Goal: Contribute content: Add original content to the website for others to see

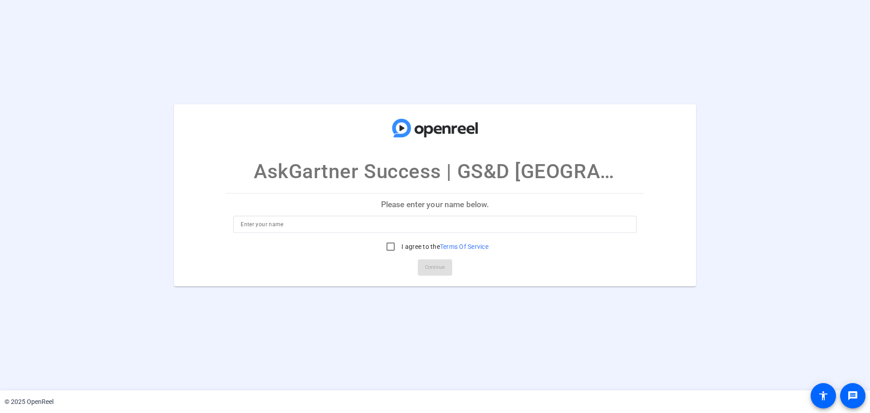
click at [417, 231] on div at bounding box center [434, 224] width 389 height 17
click at [417, 223] on input at bounding box center [434, 224] width 389 height 11
type input "[PERSON_NAME]"
click at [389, 248] on input "I agree to the Terms Of Service" at bounding box center [390, 246] width 18 height 18
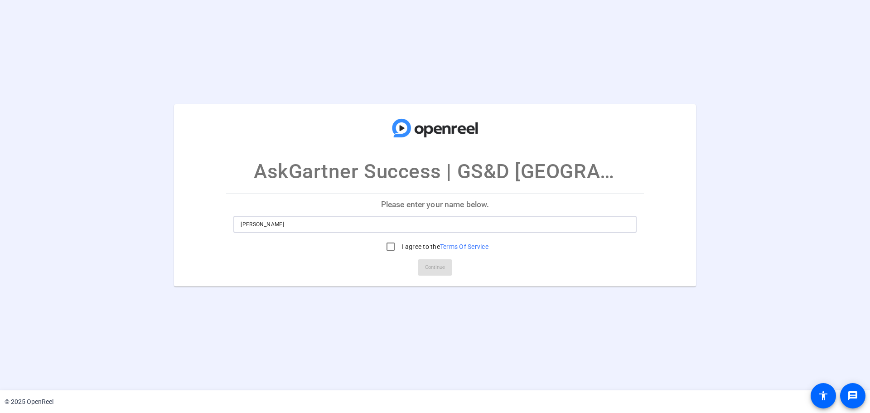
drag, startPoint x: 487, startPoint y: 223, endPoint x: 479, endPoint y: 225, distance: 8.5
click at [487, 223] on input "[PERSON_NAME]" at bounding box center [434, 224] width 389 height 11
click at [382, 248] on input "I agree to the Terms Of Service" at bounding box center [390, 246] width 18 height 18
checkbox input "true"
click at [436, 267] on span "Continue" at bounding box center [435, 267] width 20 height 14
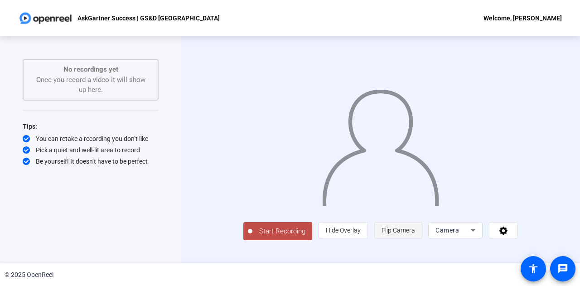
click at [415, 234] on span "Flip Camera" at bounding box center [398, 229] width 34 height 7
click at [471, 235] on div "Camera" at bounding box center [452, 230] width 35 height 11
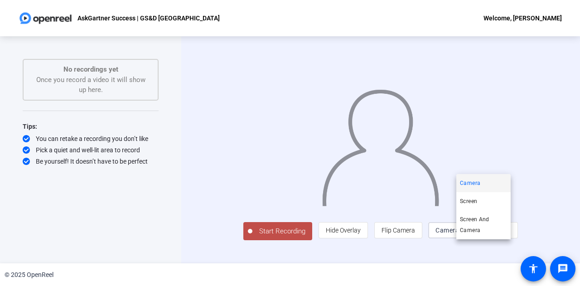
click at [315, 253] on div at bounding box center [290, 143] width 580 height 286
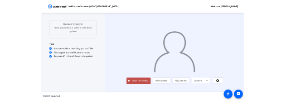
scroll to position [2, 0]
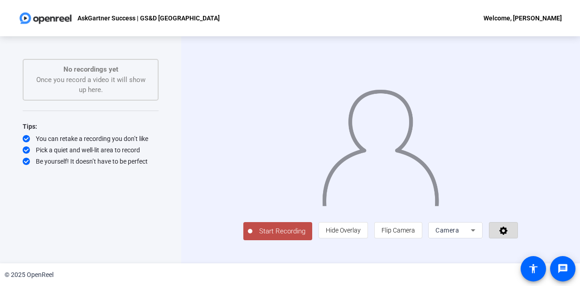
click at [507, 235] on icon at bounding box center [503, 230] width 8 height 8
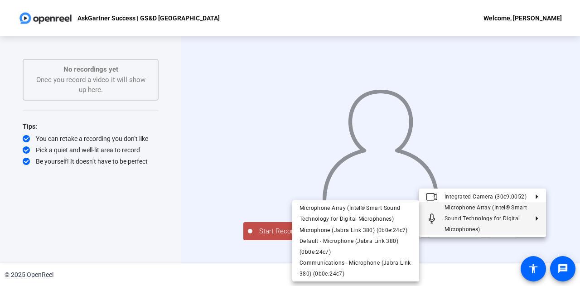
click at [172, 97] on div at bounding box center [290, 143] width 580 height 286
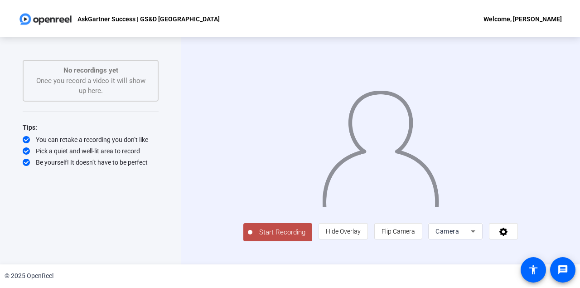
scroll to position [0, 0]
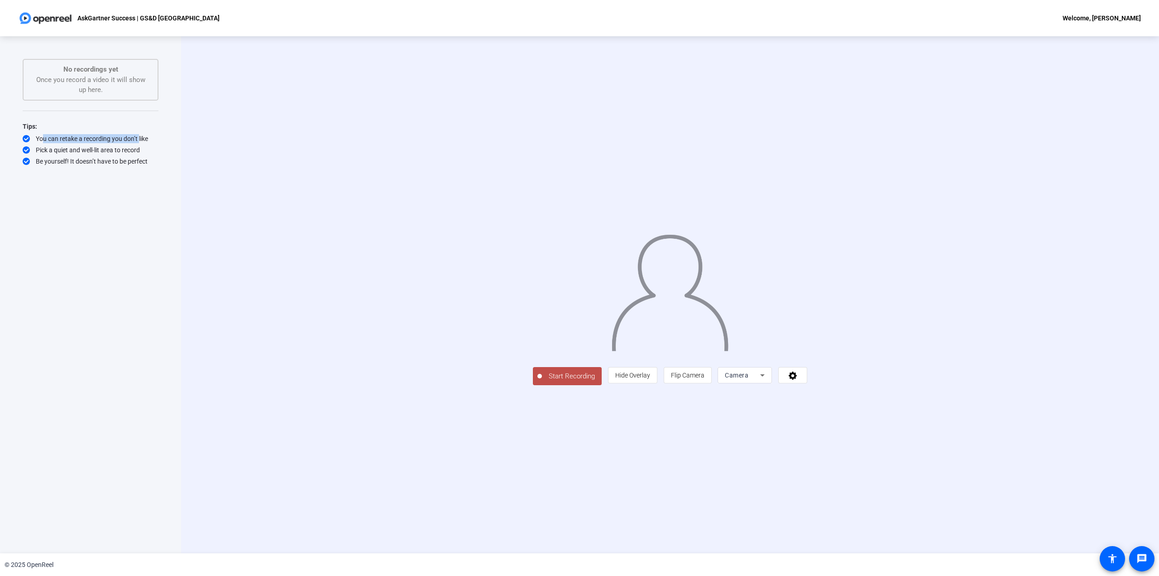
drag, startPoint x: 40, startPoint y: 137, endPoint x: 139, endPoint y: 135, distance: 98.8
click at [139, 135] on div "You can retake a recording you don’t like" at bounding box center [91, 138] width 136 height 9
click at [222, 162] on div "Start Recording person Hide Overlay flip Flip Camera Camera" at bounding box center [670, 294] width 978 height 517
click at [542, 381] on span "Start Recording" at bounding box center [572, 376] width 60 height 10
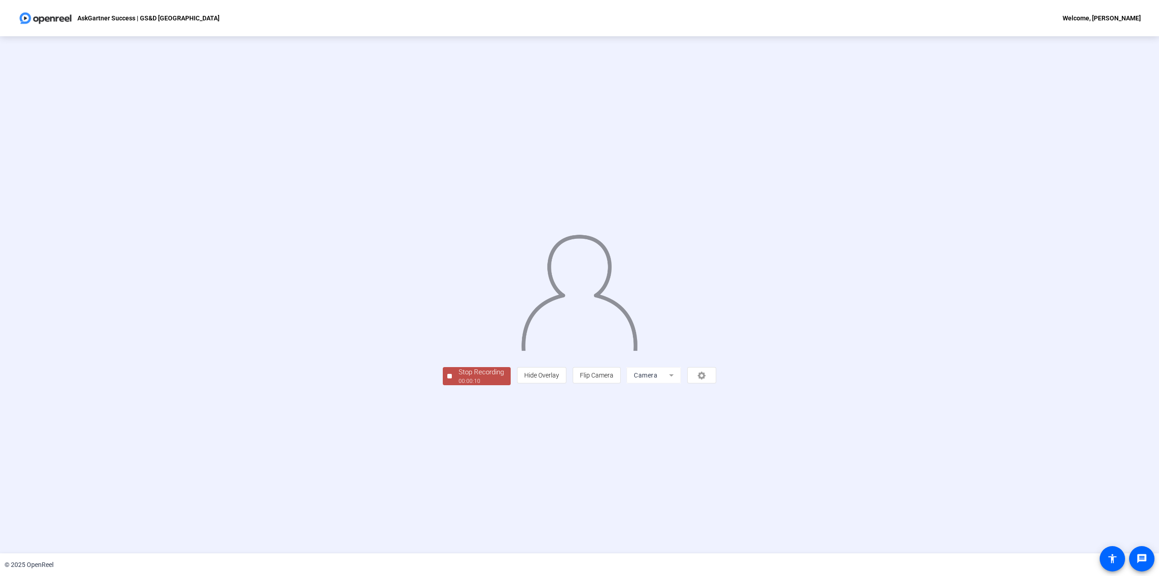
click at [443, 385] on button "Stop Recording 00:00:10" at bounding box center [477, 376] width 68 height 19
click at [332, 412] on div "Stop Recording 00:00:10 person Hide Overlay flip Flip Camera Camera" at bounding box center [579, 294] width 1159 height 517
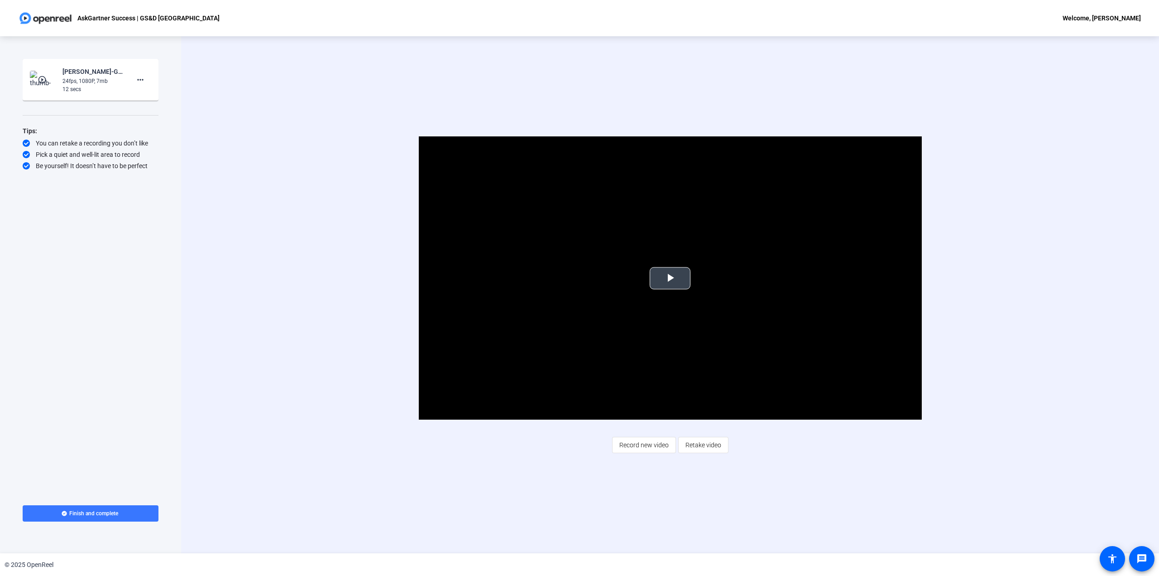
drag, startPoint x: 666, startPoint y: 279, endPoint x: 666, endPoint y: 334, distance: 54.8
click at [670, 278] on span "Video Player" at bounding box center [670, 278] width 0 height 0
click at [666, 279] on video "Video Player" at bounding box center [670, 277] width 503 height 283
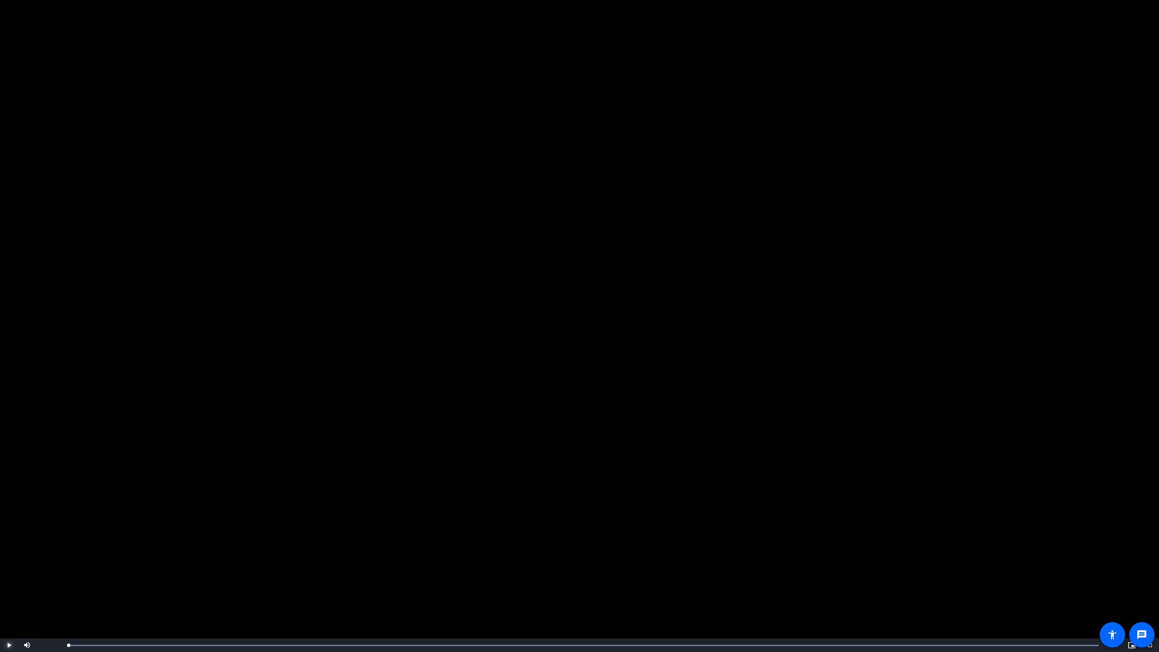
click at [14, 412] on span "Video Player" at bounding box center [9, 645] width 18 height 0
click at [869, 412] on span "Video Player" at bounding box center [1150, 645] width 18 height 0
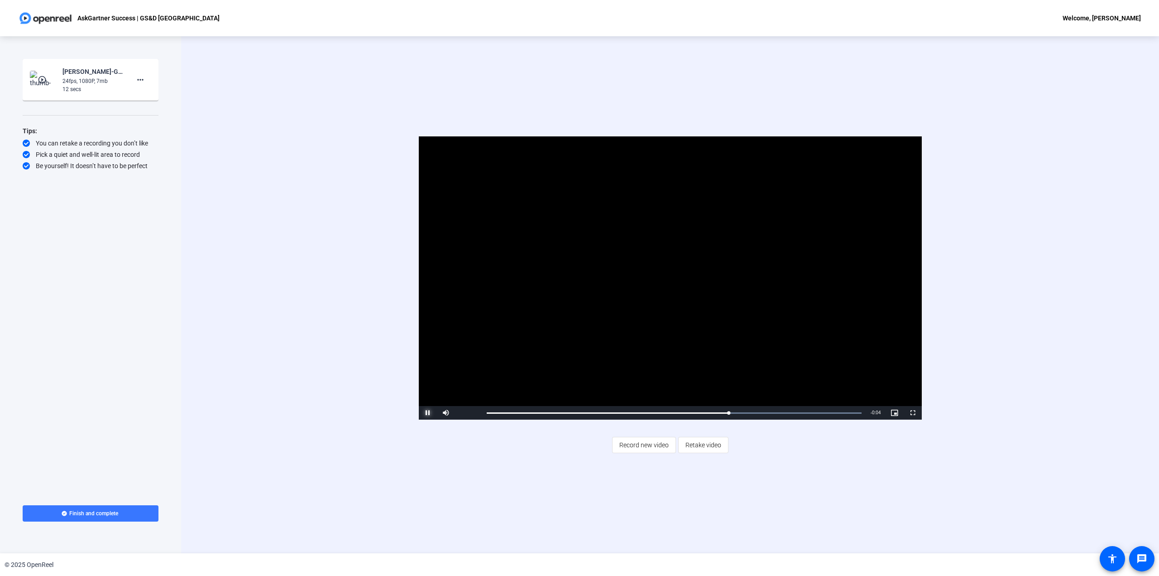
click at [426, 412] on span "Video Player" at bounding box center [428, 413] width 18 height 0
click at [721, 412] on span at bounding box center [703, 445] width 49 height 22
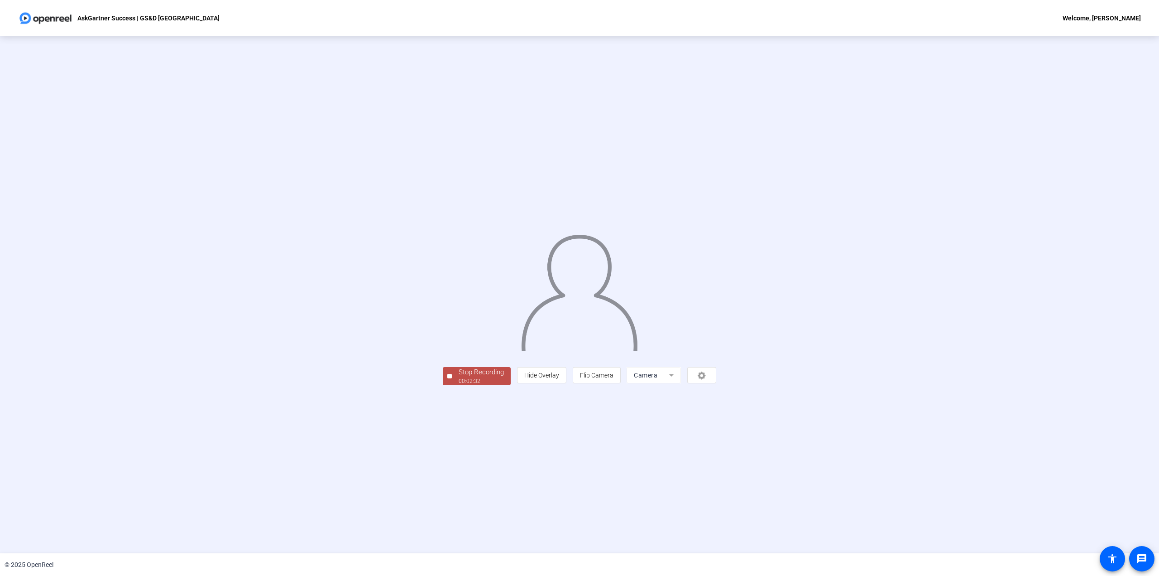
click at [459, 385] on div "00:02:32" at bounding box center [481, 381] width 45 height 8
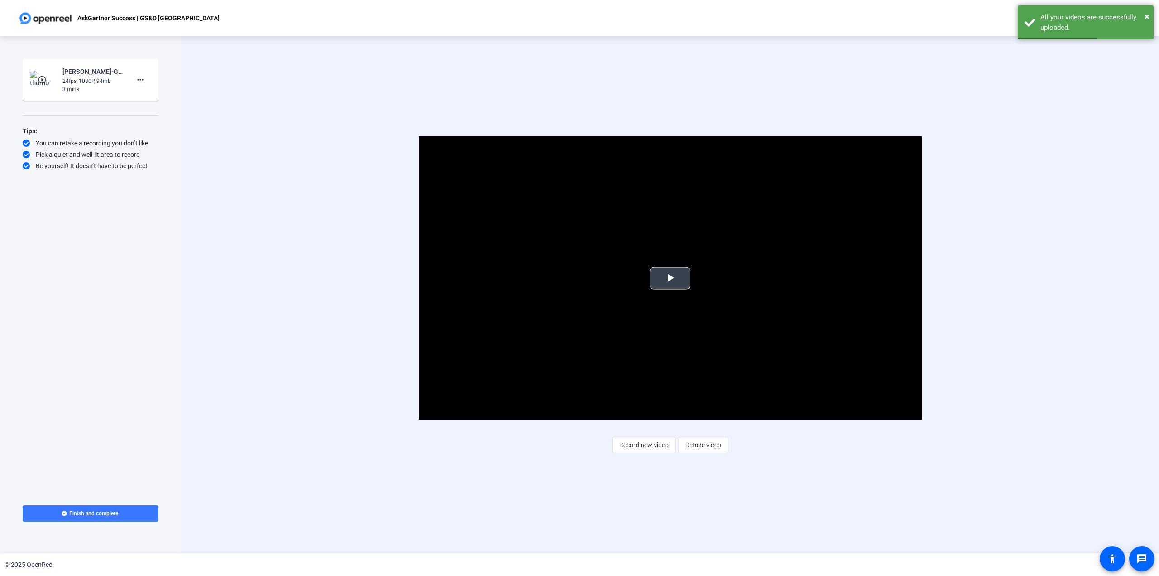
click at [670, 278] on span "Video Player" at bounding box center [670, 278] width 0 height 0
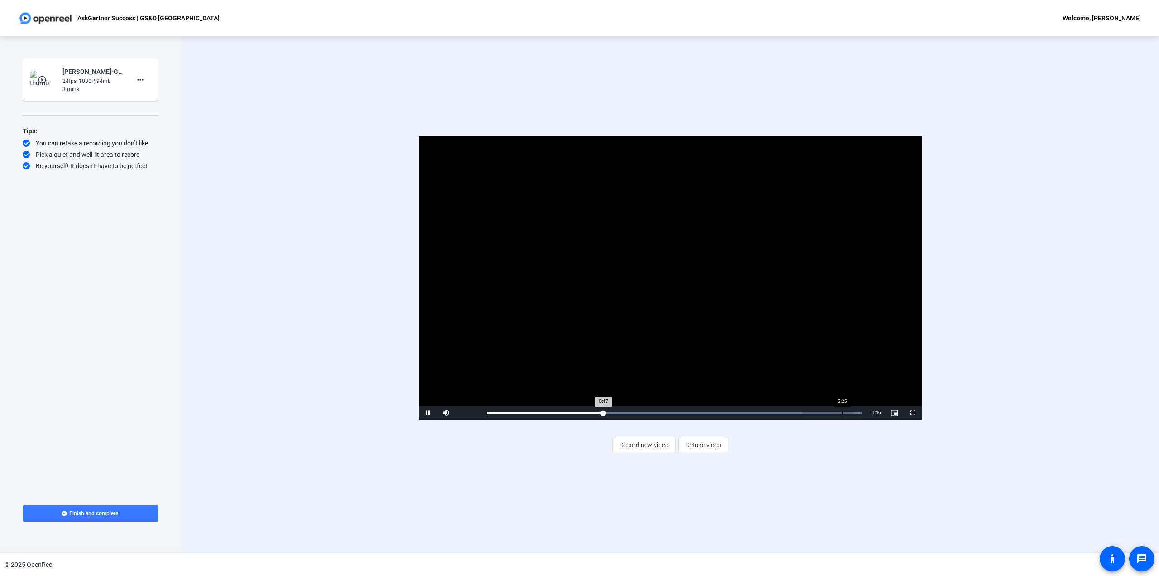
click at [842, 410] on div "Loaded : 100.00% 2:25 0:47" at bounding box center [674, 413] width 384 height 14
click at [706, 412] on span "Retake video" at bounding box center [704, 444] width 36 height 17
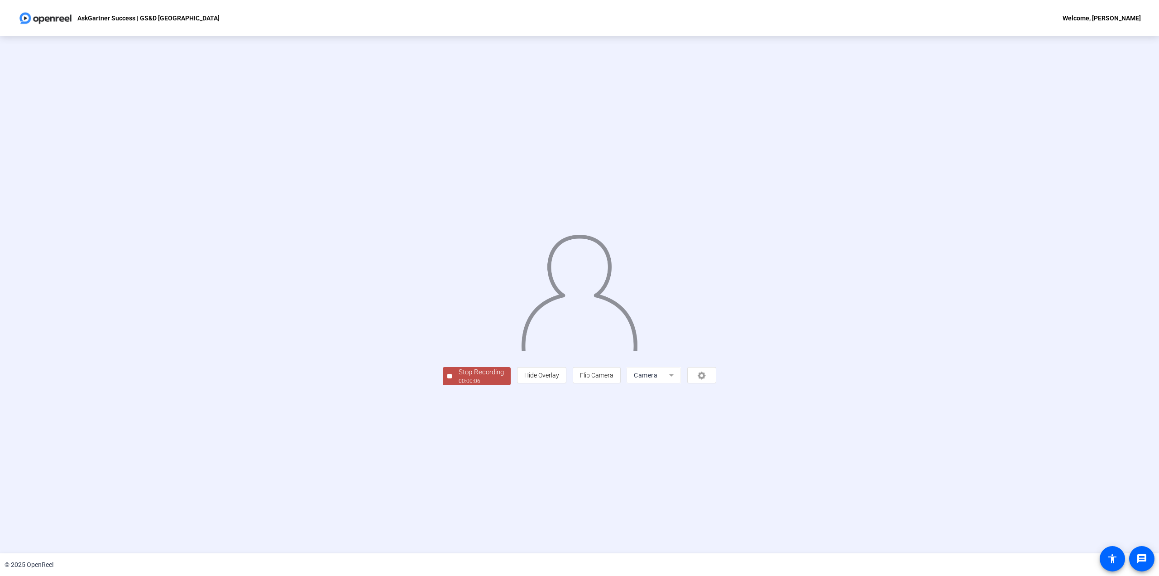
click at [459, 385] on div "00:00:06" at bounding box center [481, 381] width 45 height 8
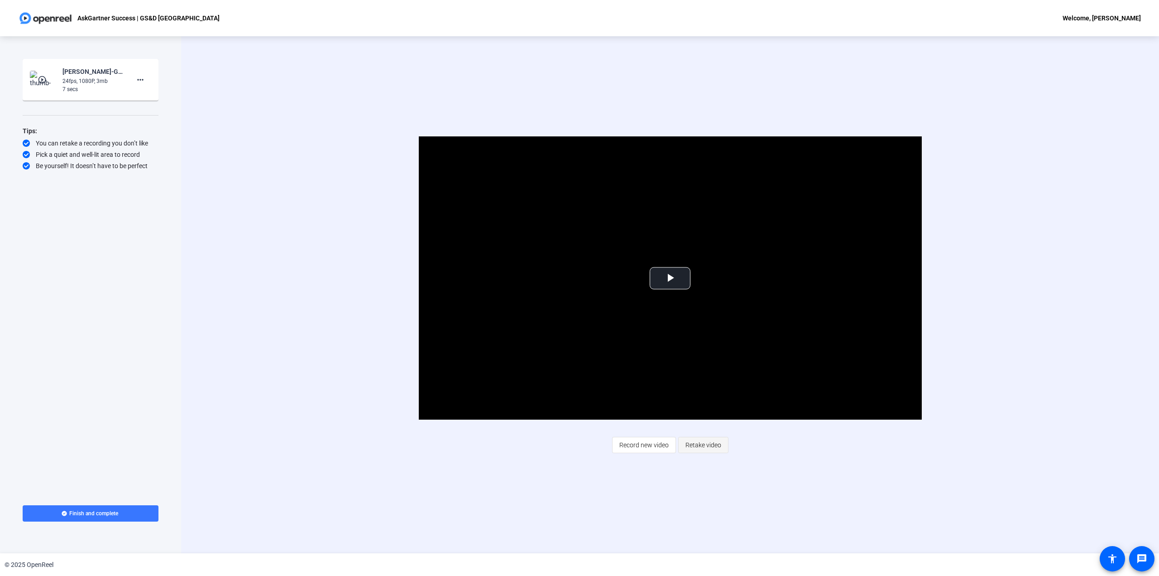
click at [689, 412] on span "Retake video" at bounding box center [704, 444] width 36 height 17
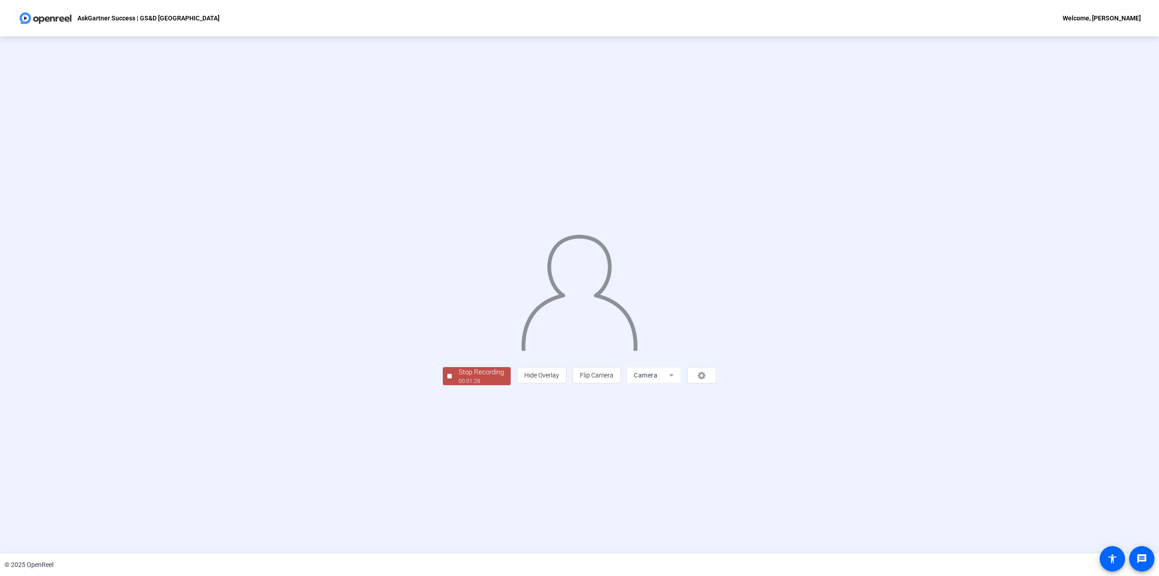
click at [459, 385] on div "00:01:28" at bounding box center [481, 381] width 45 height 8
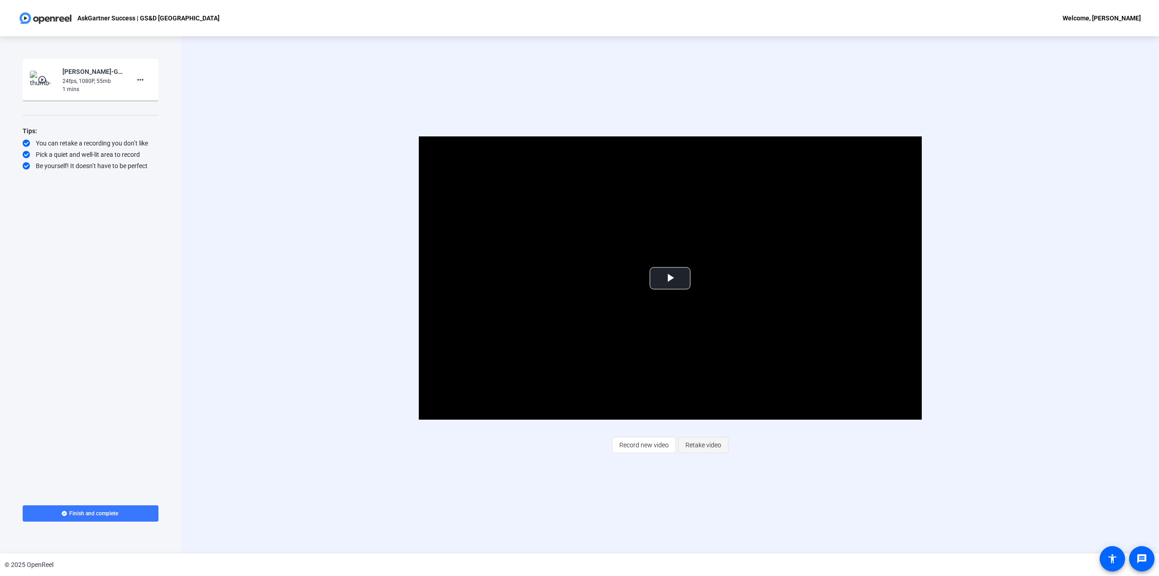
click at [719, 412] on span "Retake video" at bounding box center [704, 444] width 36 height 17
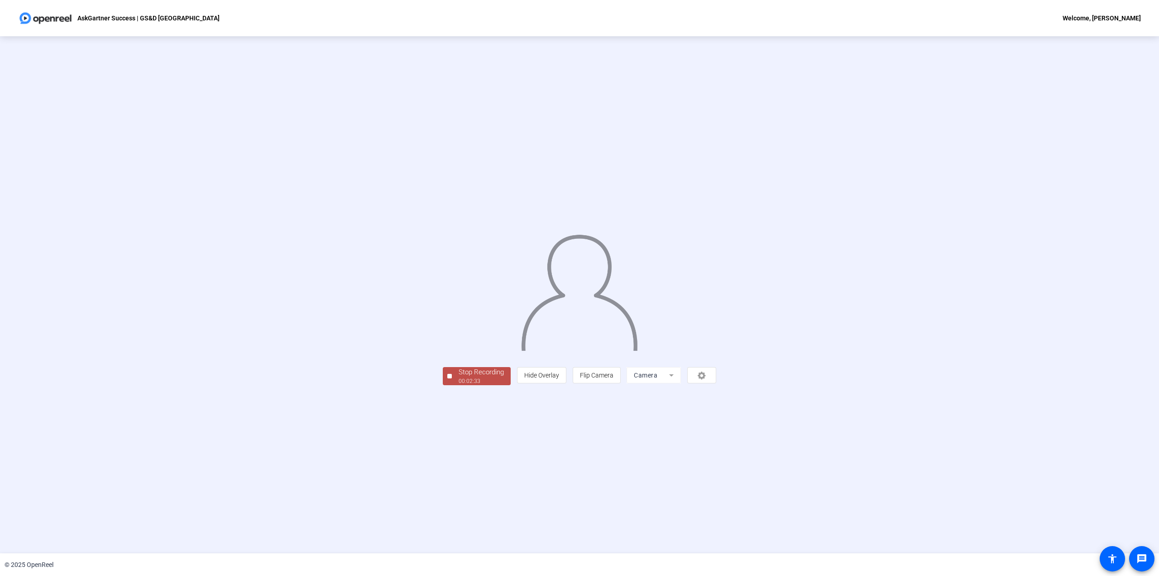
click at [459, 377] on div "Stop Recording" at bounding box center [481, 372] width 45 height 10
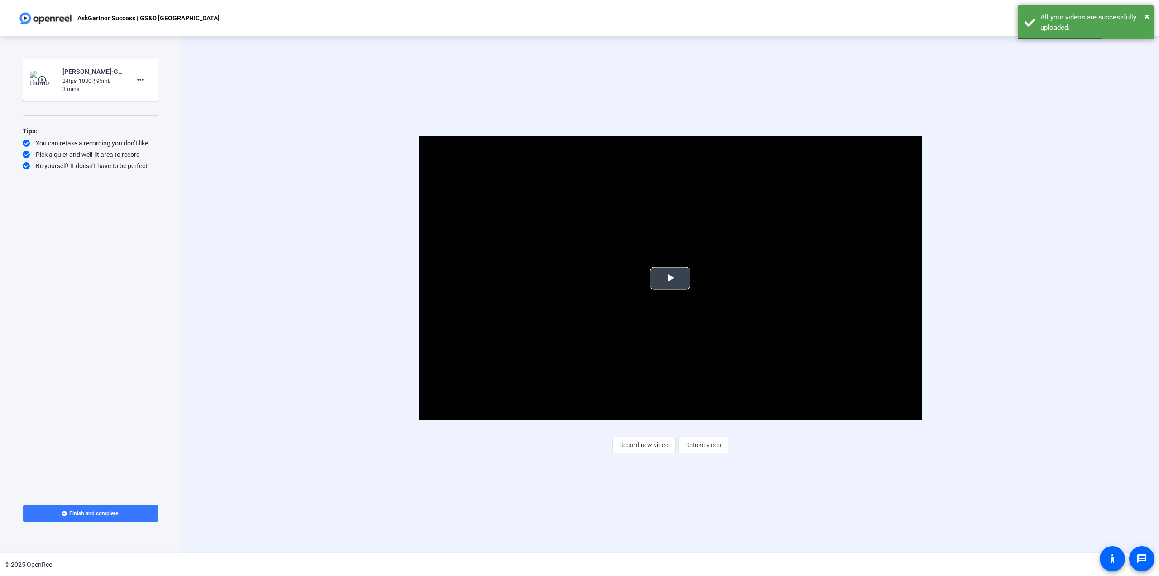
click at [677, 292] on video "Video Player" at bounding box center [670, 277] width 503 height 283
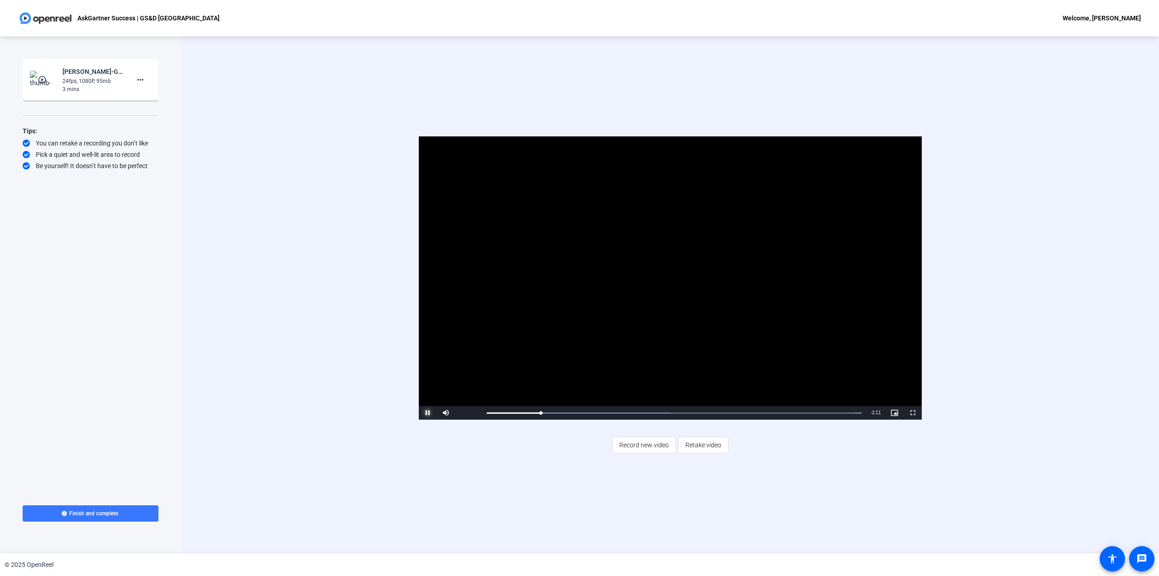
click at [430, 412] on span "Video Player" at bounding box center [428, 413] width 18 height 0
click at [431, 412] on span "Video Player" at bounding box center [428, 413] width 18 height 0
click at [568, 412] on div "Loaded : 100.00% 0:33 0:47" at bounding box center [674, 413] width 375 height 2
click at [545, 409] on div "Loaded : 100.00% 0:24 0:33" at bounding box center [674, 413] width 384 height 14
click at [522, 409] on div "Loaded : 100.00% 0:16 0:24" at bounding box center [674, 413] width 384 height 14
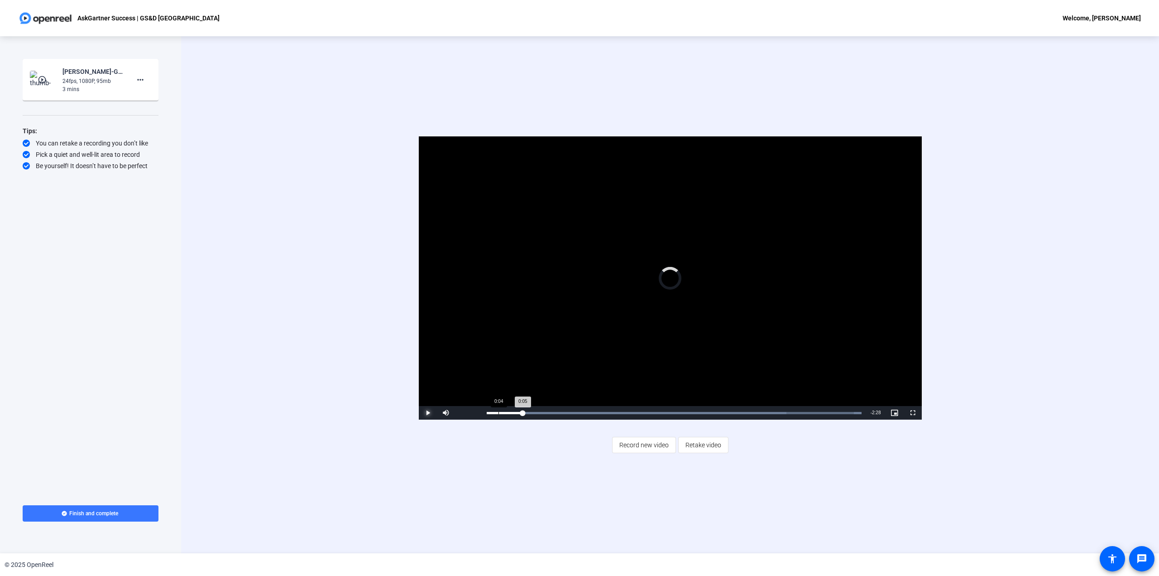
click at [498, 407] on div "Loaded : 100.00% 0:04 0:05" at bounding box center [674, 413] width 384 height 14
click at [499, 412] on div "0:06" at bounding box center [495, 413] width 17 height 2
click at [562, 406] on div "Loaded : 100.00% 0:30 0:08" at bounding box center [674, 413] width 384 height 14
click at [139, 80] on mat-icon "more_horiz" at bounding box center [140, 79] width 11 height 11
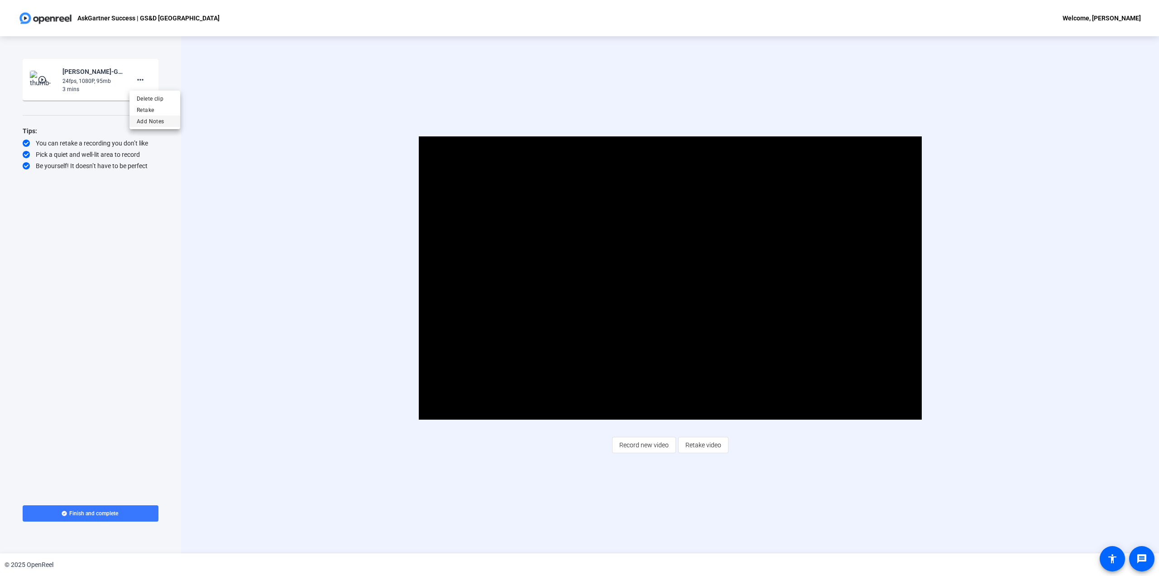
click at [173, 125] on button "Add Notes" at bounding box center [155, 120] width 51 height 11
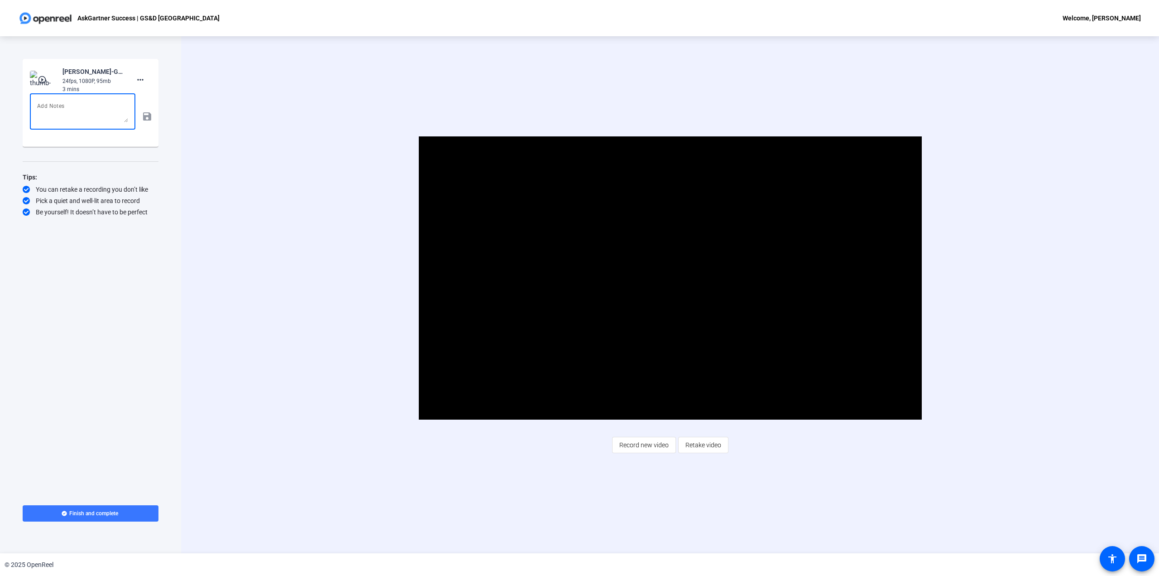
click at [98, 119] on textarea at bounding box center [82, 112] width 91 height 22
type textarea "Good take 1"
click at [147, 118] on mat-icon "save" at bounding box center [147, 116] width 10 height 11
click at [160, 97] on div "Start Recording play_circle_outline [PERSON_NAME]-GS-D Q325 Town Hall-[GEOGRAPH…" at bounding box center [90, 294] width 181 height 517
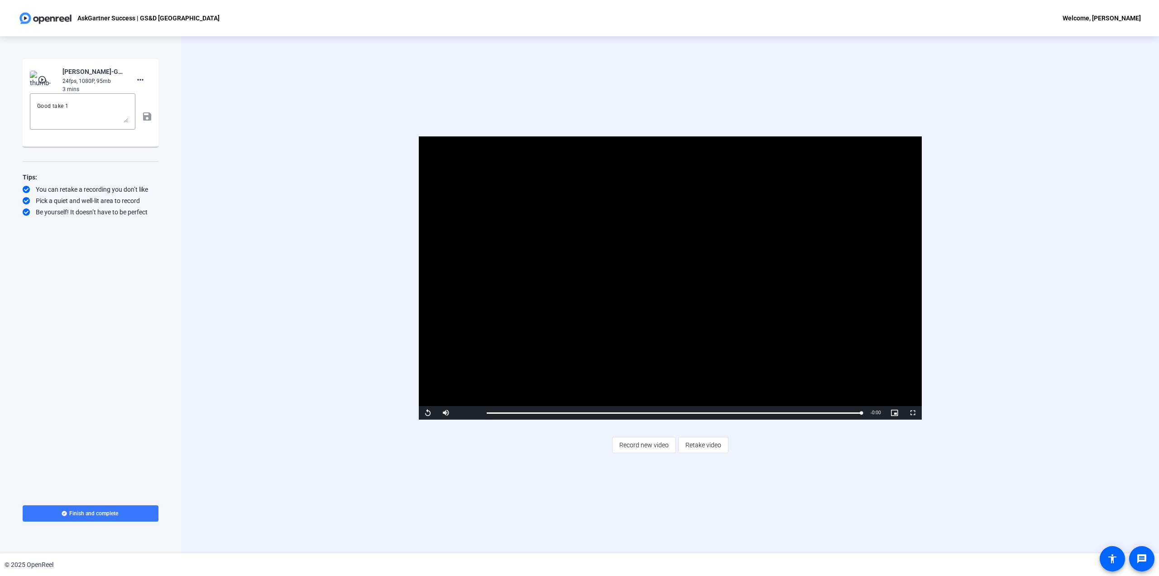
click at [204, 173] on div "Video Player is loading. Play Video Replay Mute 0% Current Time 2:33 / Duration…" at bounding box center [670, 294] width 978 height 517
click at [646, 412] on span "Record new video" at bounding box center [644, 444] width 49 height 17
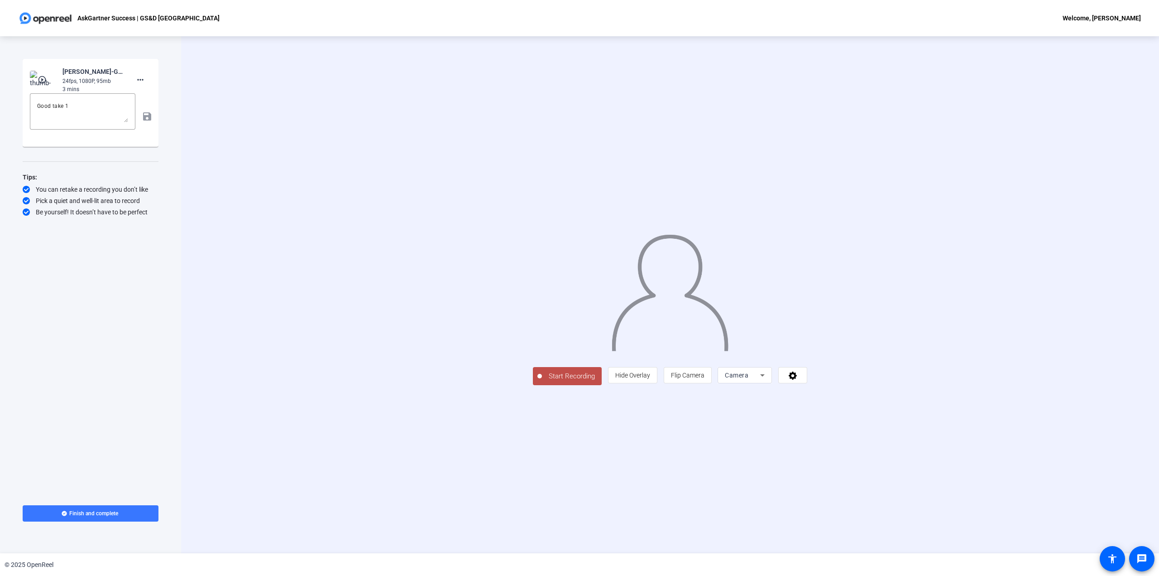
click at [533, 385] on button "Start Recording" at bounding box center [567, 376] width 69 height 18
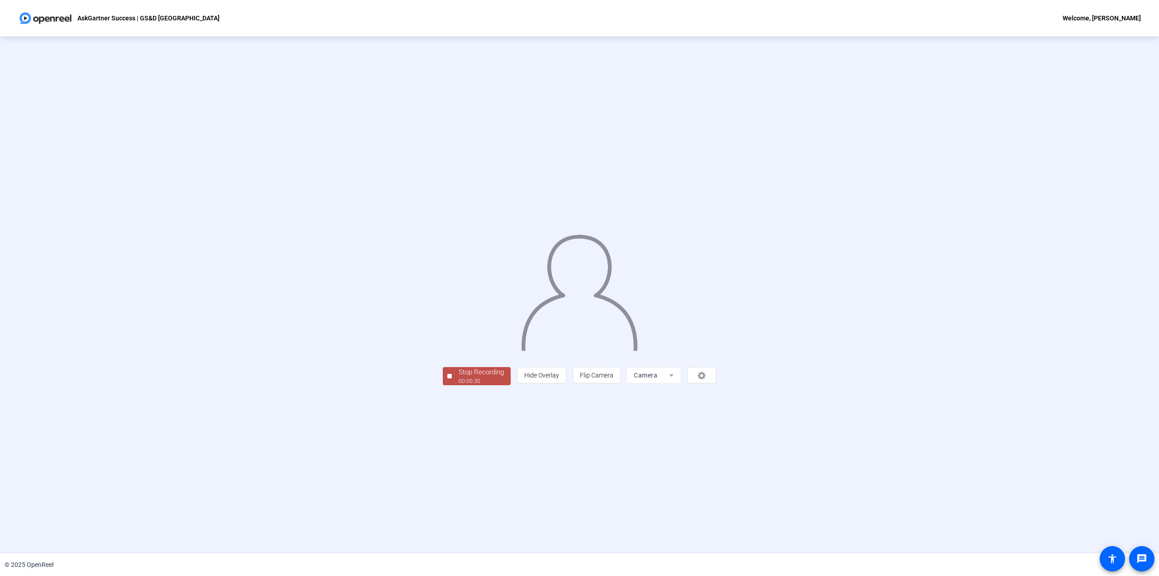
click at [452, 385] on span "Stop Recording 00:00:30" at bounding box center [481, 376] width 59 height 19
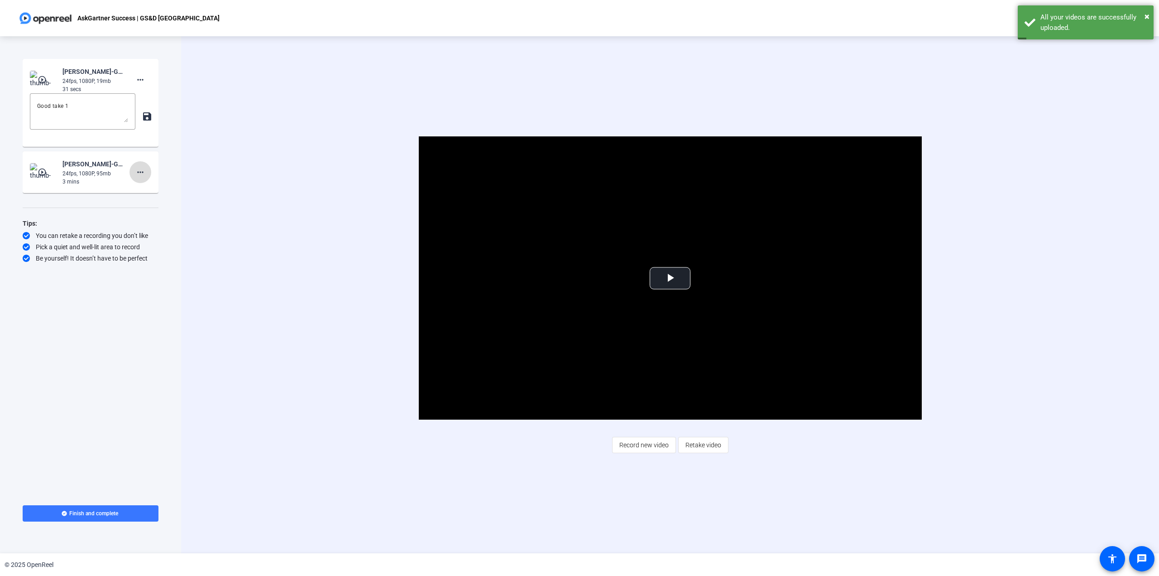
click at [145, 175] on mat-icon "more_horiz" at bounding box center [140, 172] width 11 height 11
click at [193, 184] on div at bounding box center [579, 288] width 1159 height 576
click at [633, 412] on span "Record new video" at bounding box center [644, 444] width 49 height 17
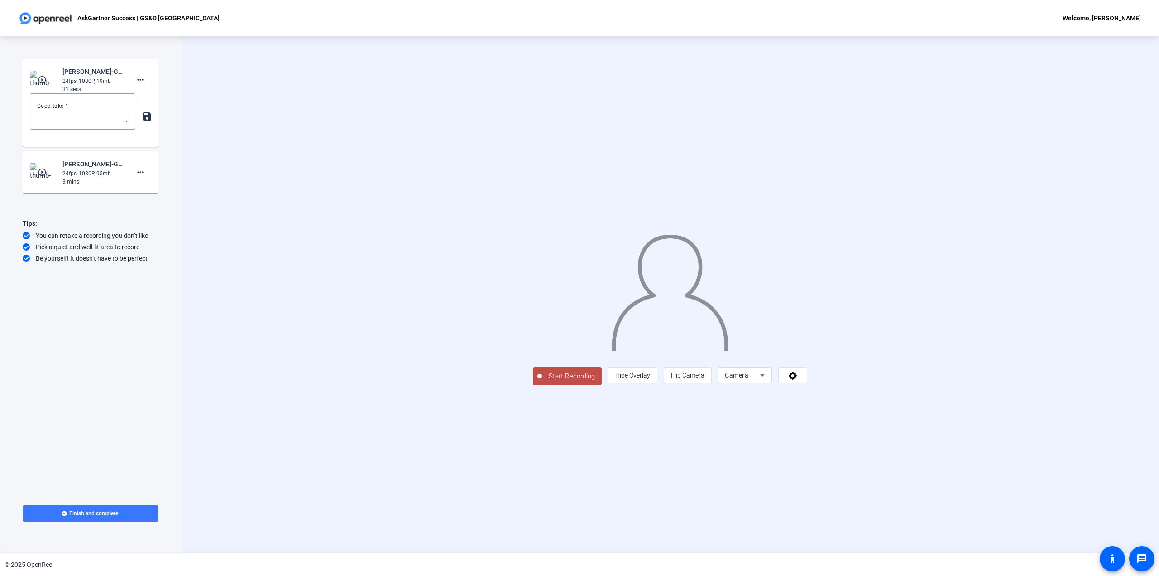
click at [542, 381] on span "Start Recording" at bounding box center [572, 376] width 60 height 10
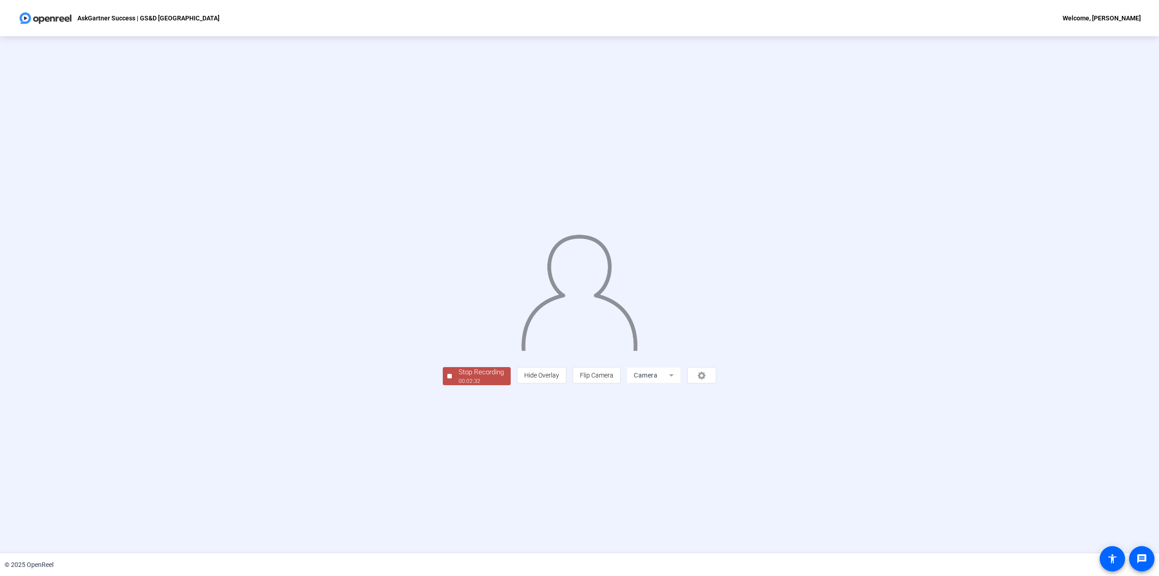
click at [459, 385] on div "00:02:32" at bounding box center [481, 381] width 45 height 8
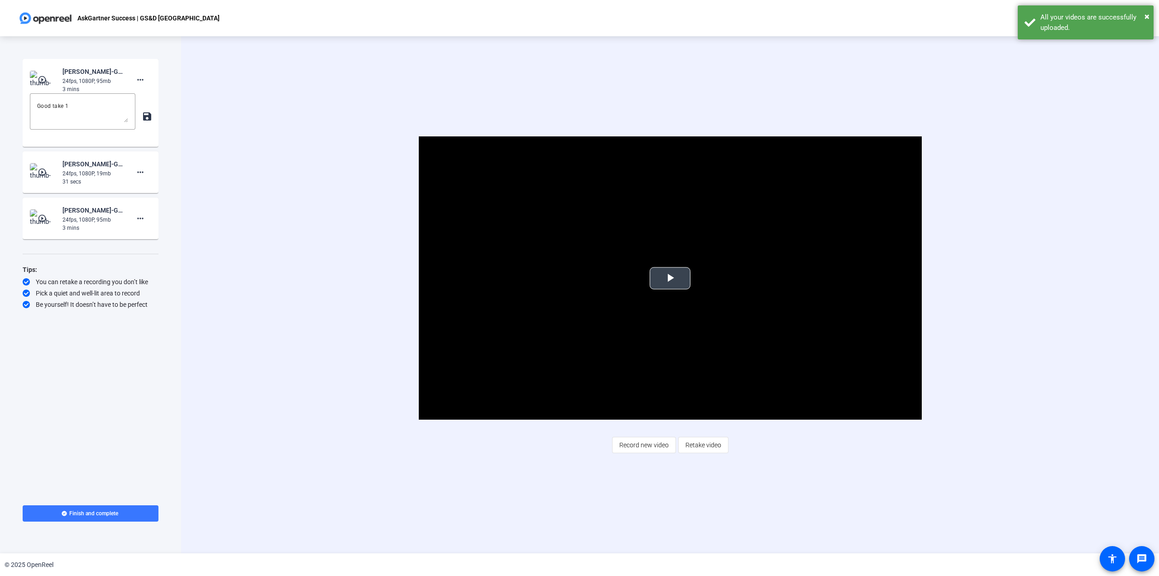
click at [670, 278] on span "Video Player" at bounding box center [670, 278] width 0 height 0
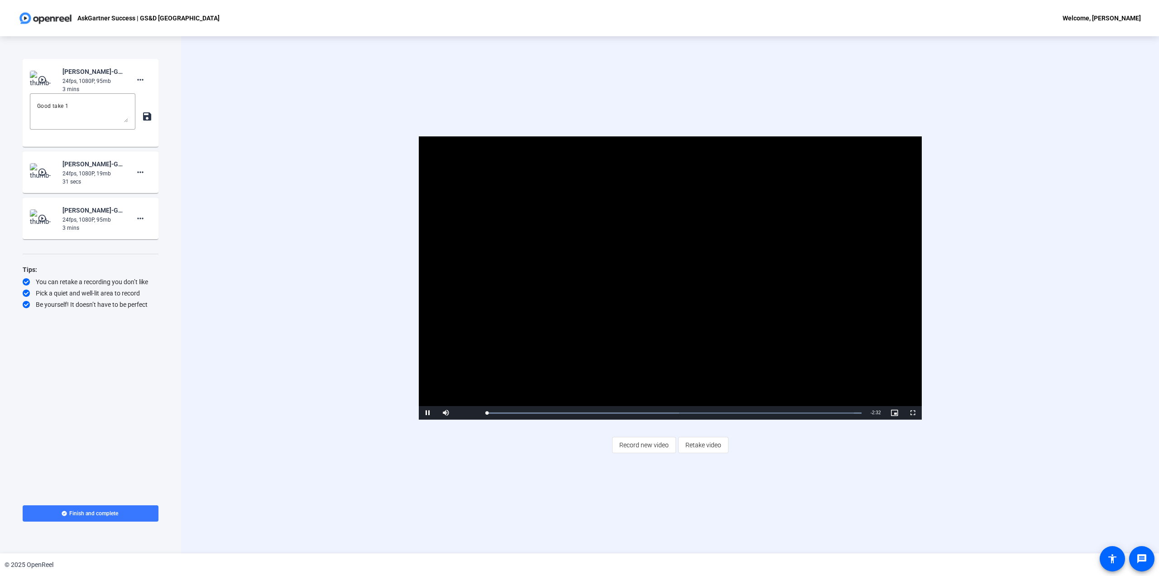
click at [667, 271] on video "Video Player" at bounding box center [670, 277] width 503 height 283
click at [596, 412] on div "0:44" at bounding box center [596, 413] width 0 height 2
click at [429, 412] on span "Video Player" at bounding box center [428, 413] width 18 height 0
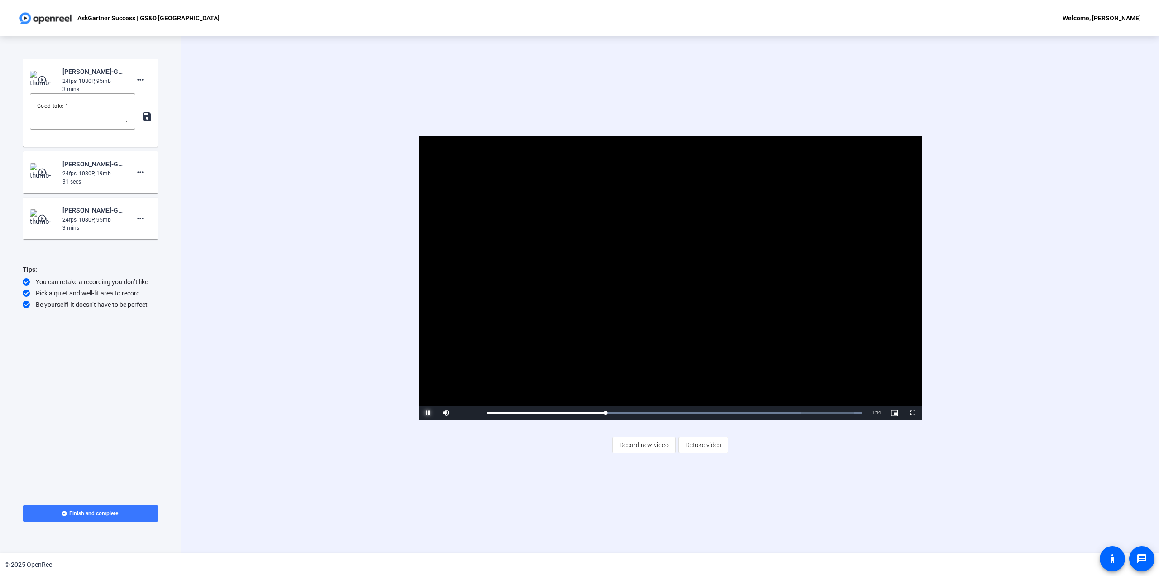
click at [429, 412] on span "Video Player" at bounding box center [428, 413] width 18 height 0
click at [595, 410] on div "Loaded : 100.00% 0:44 0:44" at bounding box center [674, 413] width 384 height 14
click at [432, 412] on span "Video Player" at bounding box center [428, 413] width 18 height 0
click at [425, 412] on span "Video Player" at bounding box center [428, 413] width 18 height 0
click at [429, 412] on span "Video Player" at bounding box center [428, 413] width 18 height 0
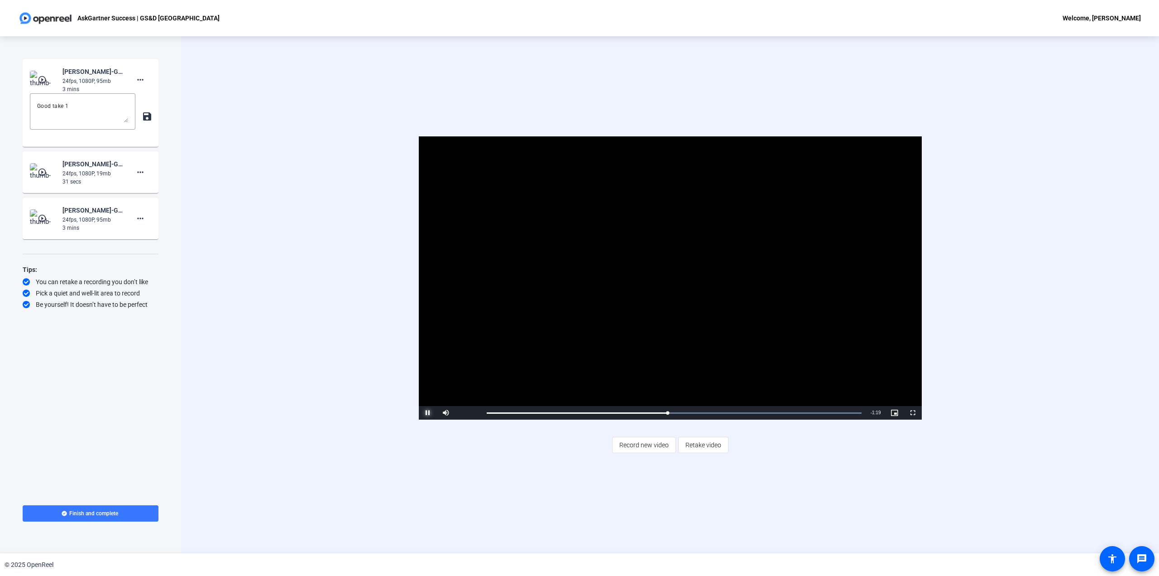
click at [430, 412] on span "Video Player" at bounding box center [428, 413] width 18 height 0
click at [660, 411] on div "Loaded : 100.00% 1:10 1:10" at bounding box center [674, 413] width 384 height 14
click at [423, 412] on span "Video Player" at bounding box center [428, 413] width 18 height 0
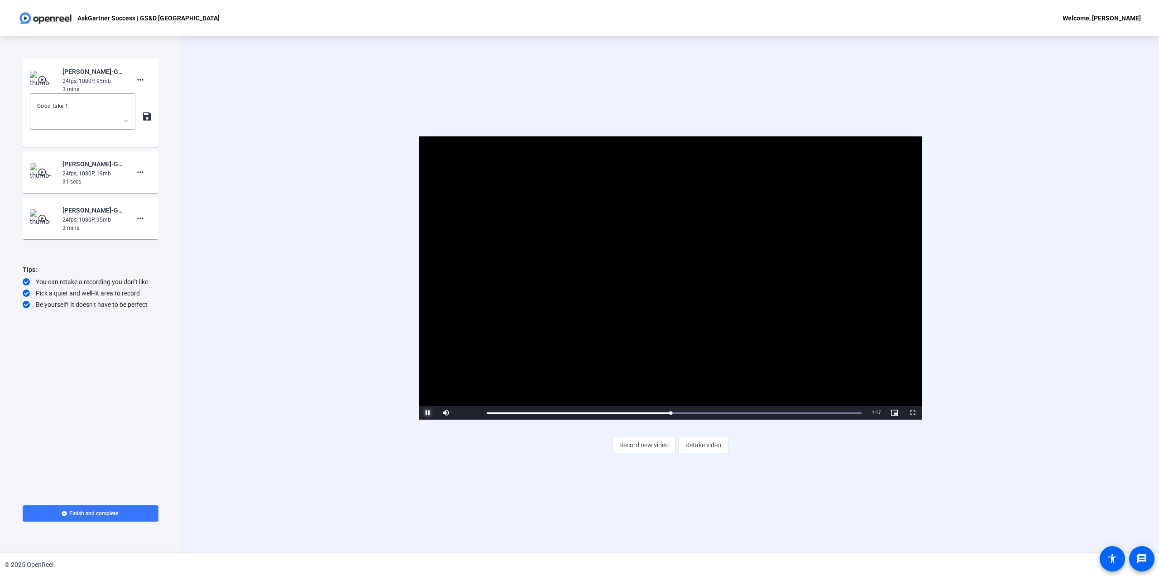
click at [428, 412] on span "Video Player" at bounding box center [428, 413] width 18 height 0
drag, startPoint x: 661, startPoint y: 410, endPoint x: 466, endPoint y: 400, distance: 195.4
click at [466, 400] on div "Video Player is loading. Play Video Play Mute 100% Current Time 0:33 / Duration…" at bounding box center [670, 277] width 503 height 283
click at [427, 412] on span "Video Player" at bounding box center [428, 413] width 18 height 0
click at [677, 410] on div "Loaded : 100.00% 1:17 1:17" at bounding box center [674, 413] width 384 height 14
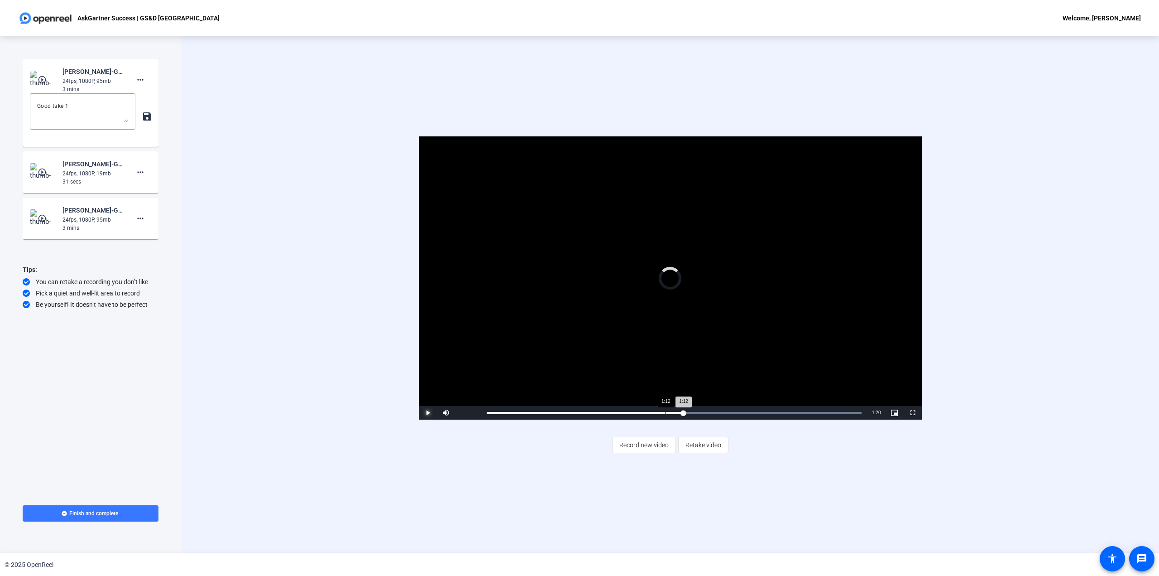
click at [665, 409] on div "Loaded : 100.00% 1:12 1:12" at bounding box center [674, 413] width 384 height 14
click at [423, 412] on span "Video Player" at bounding box center [428, 413] width 18 height 0
click at [795, 412] on div "Loaded : 100.00% 2:05 2:05" at bounding box center [674, 413] width 375 height 2
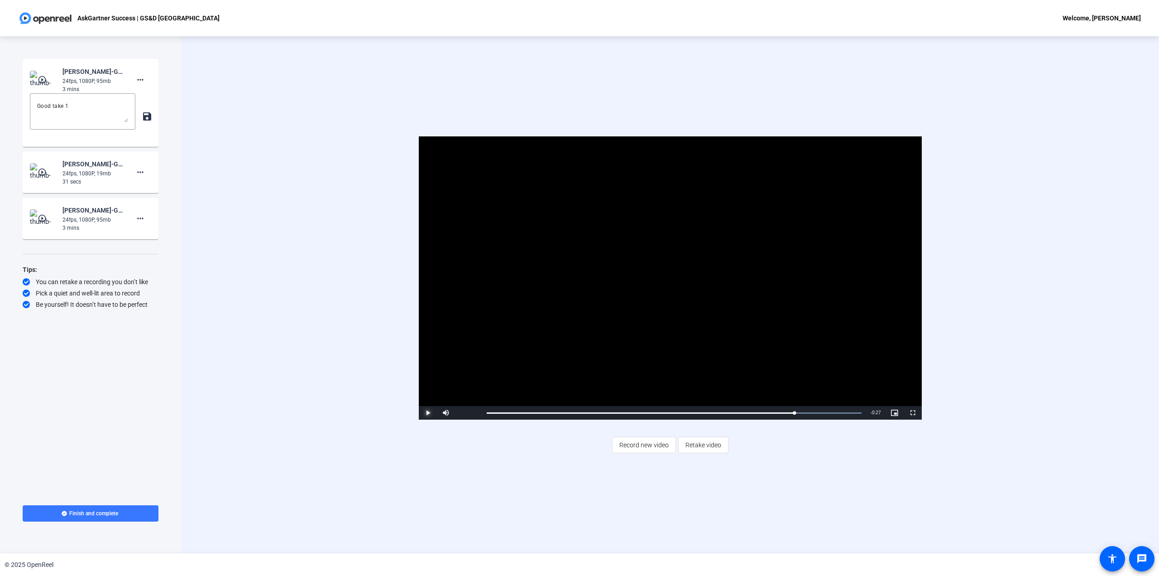
click at [427, 412] on span "Video Player" at bounding box center [428, 413] width 18 height 0
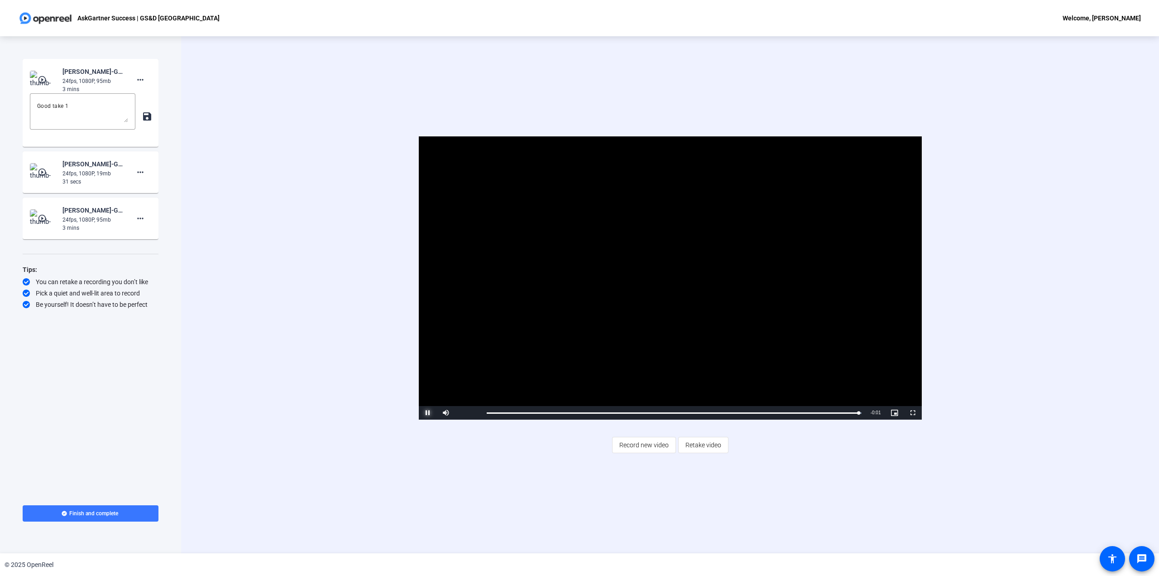
click at [431, 412] on span "Video Player" at bounding box center [428, 413] width 18 height 0
click at [45, 80] on mat-icon "play_circle_outline" at bounding box center [43, 79] width 11 height 9
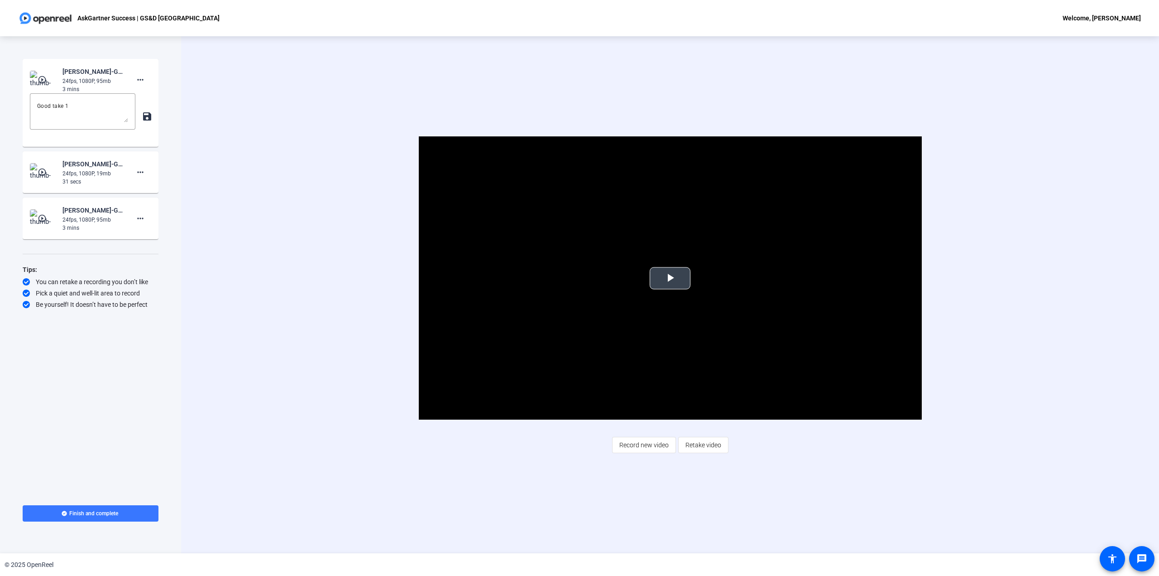
click at [670, 278] on span "Video Player" at bounding box center [670, 278] width 0 height 0
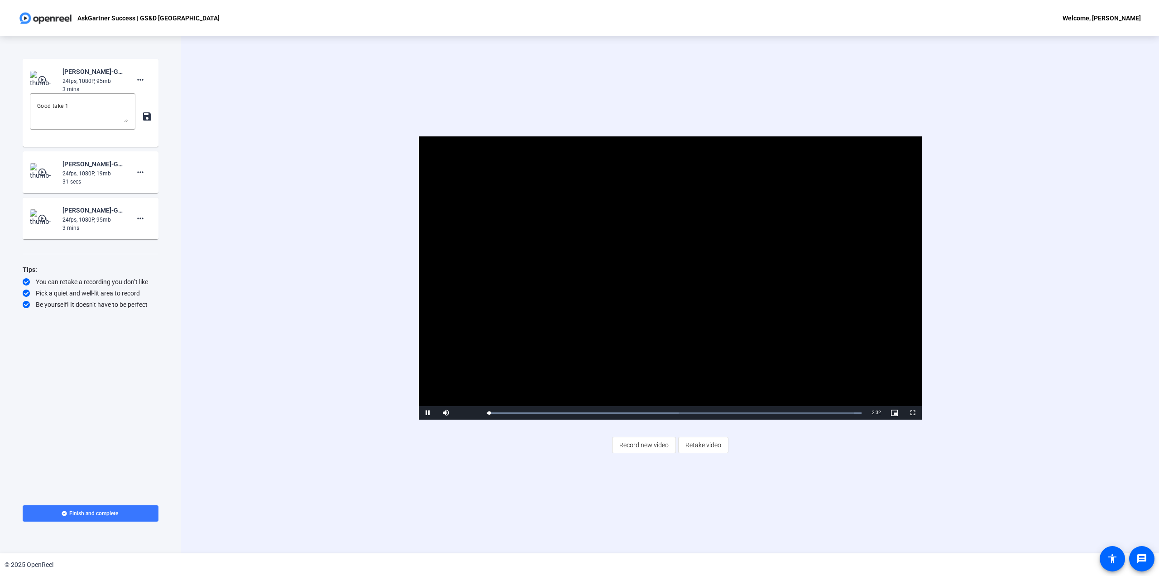
click at [47, 76] on mat-icon "play_circle_outline" at bounding box center [43, 79] width 11 height 9
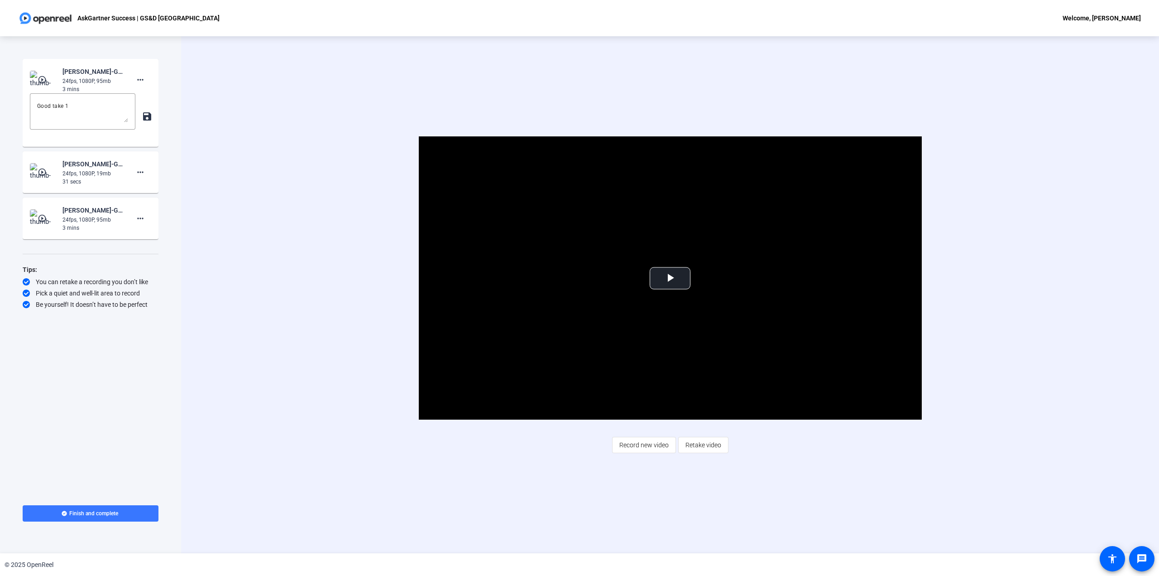
click at [33, 212] on img at bounding box center [43, 218] width 27 height 18
click at [670, 278] on span "Video Player" at bounding box center [670, 278] width 0 height 0
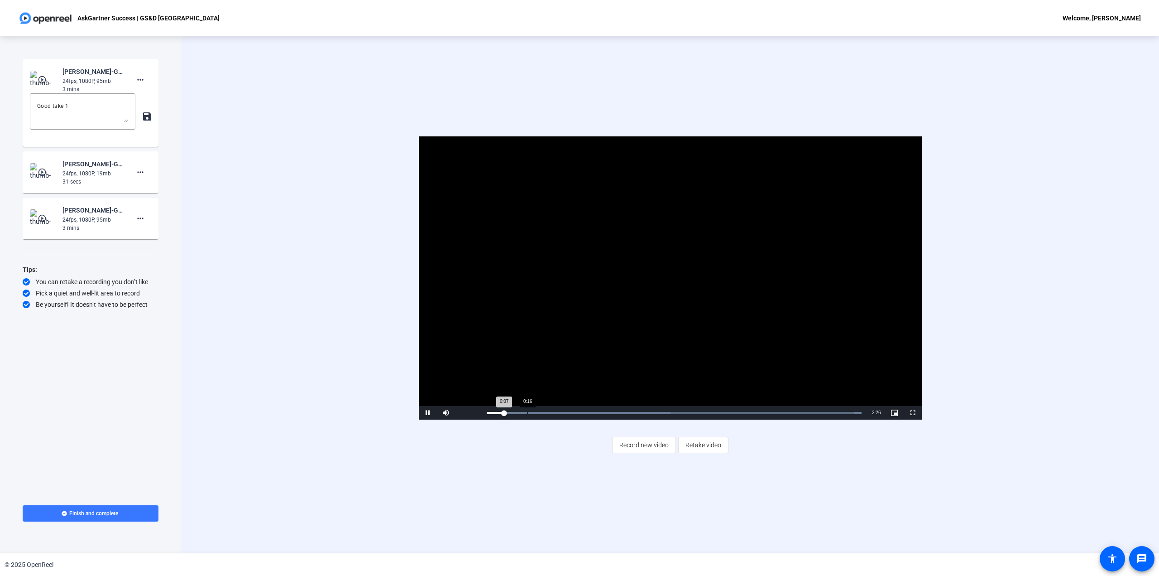
click at [527, 409] on div "Loaded : 100.00% 0:16 0:07" at bounding box center [674, 413] width 384 height 14
click at [430, 412] on span "Video Player" at bounding box center [428, 413] width 18 height 0
click at [611, 412] on div "Loaded : 100.00% 0:51 0:55" at bounding box center [674, 413] width 375 height 2
click at [426, 412] on span "Video Player" at bounding box center [428, 413] width 18 height 0
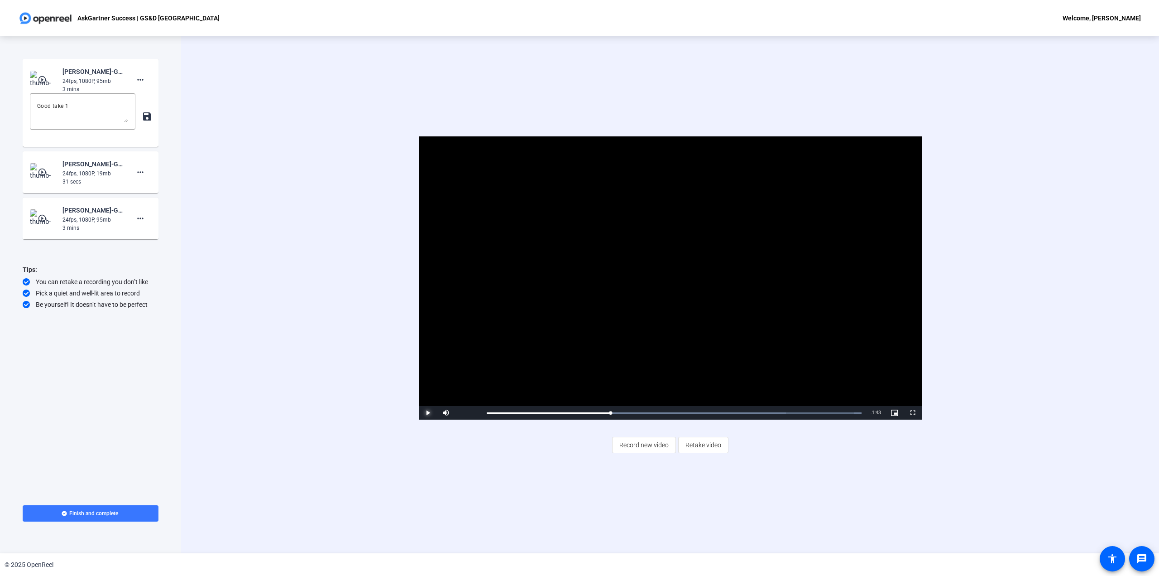
click at [428, 412] on span "Video Player" at bounding box center [428, 413] width 18 height 0
click at [671, 412] on div "Loaded : 100.00% 1:15 1:20" at bounding box center [674, 413] width 375 height 2
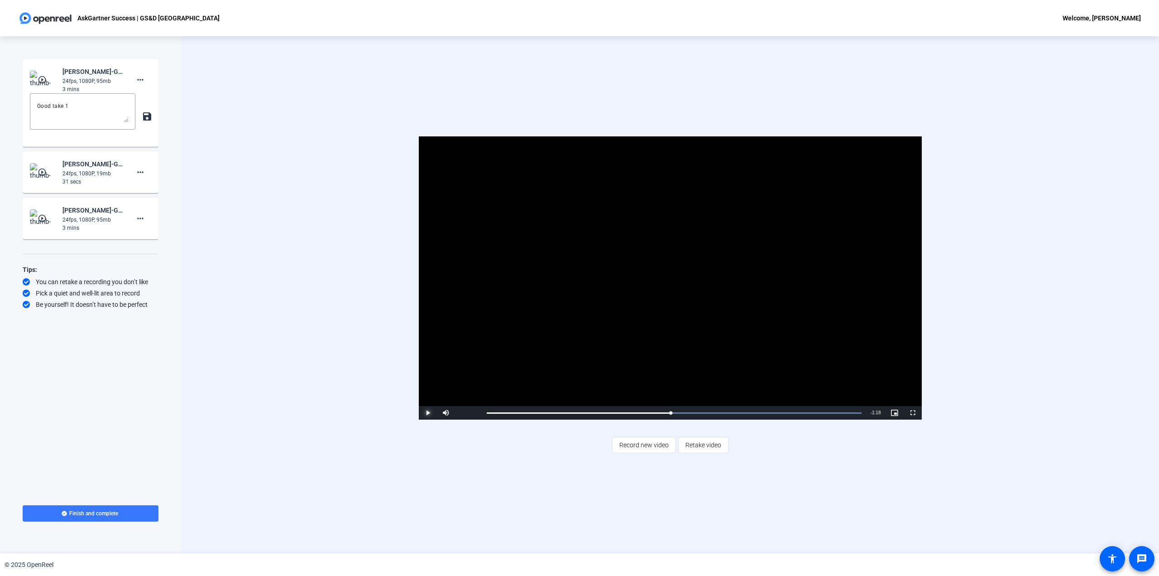
click at [427, 412] on span "Video Player" at bounding box center [428, 413] width 18 height 0
click at [423, 412] on span "Video Player" at bounding box center [428, 413] width 18 height 0
click at [674, 410] on div "Loaded : 100.00% 1:17 1:19" at bounding box center [674, 413] width 384 height 14
click at [428, 412] on span "Video Player" at bounding box center [428, 413] width 18 height 0
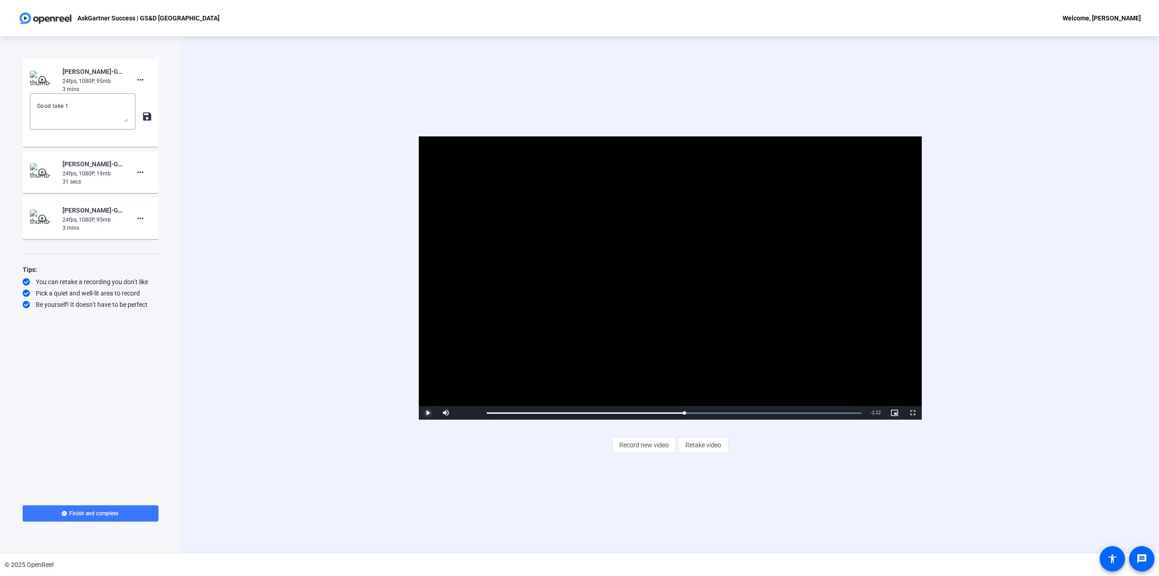
click at [428, 412] on span "Video Player" at bounding box center [428, 413] width 18 height 0
click at [430, 412] on span "Video Player" at bounding box center [428, 413] width 18 height 0
click at [713, 412] on div "Loaded : 100.00% 1:32 1:35" at bounding box center [674, 413] width 384 height 14
click at [424, 412] on span "Video Player" at bounding box center [428, 413] width 18 height 0
click at [711, 411] on div "Loaded : 100.00% 1:31 1:35" at bounding box center [674, 413] width 384 height 14
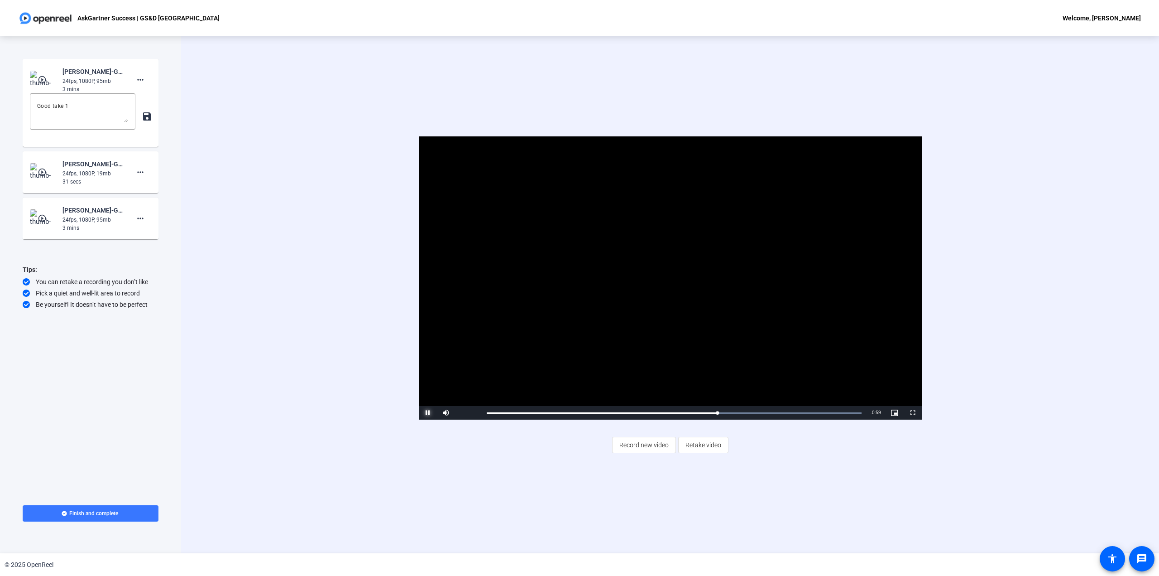
click at [425, 412] on span "Video Player" at bounding box center [428, 413] width 18 height 0
click at [430, 412] on span "Video Player" at bounding box center [428, 413] width 18 height 0
click at [711, 410] on div "Loaded : 100.00% 1:31 1:35" at bounding box center [674, 413] width 384 height 14
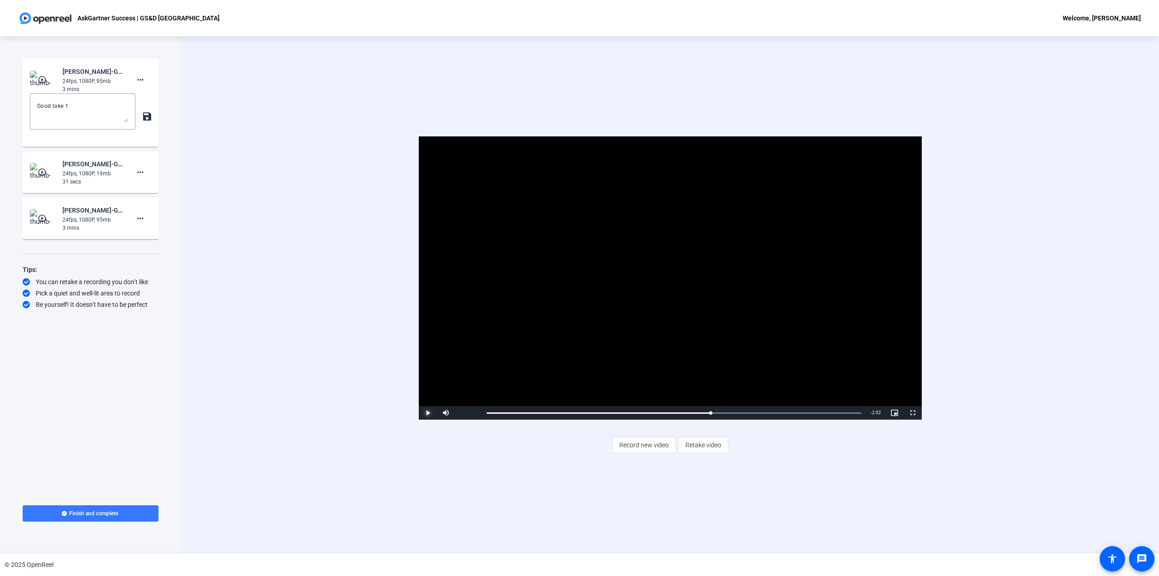
click at [428, 412] on span "Video Player" at bounding box center [428, 413] width 18 height 0
click at [427, 412] on span "Video Player" at bounding box center [428, 413] width 18 height 0
click at [752, 412] on div "Loaded : 100.00% 1:48 1:52" at bounding box center [674, 413] width 375 height 2
click at [751, 412] on div "Loaded : 100.00% 1:47 1:50" at bounding box center [674, 413] width 375 height 2
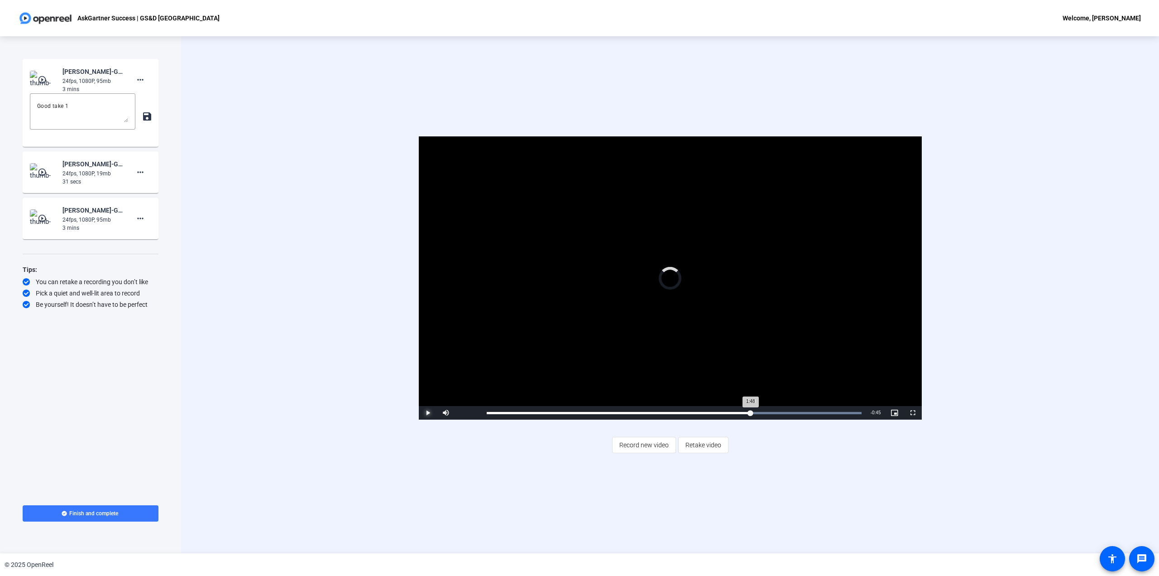
click at [751, 412] on div "1:48" at bounding box center [619, 413] width 264 height 2
click at [427, 412] on span "Video Player" at bounding box center [428, 413] width 18 height 0
click at [869, 412] on span "Video Player" at bounding box center [913, 413] width 18 height 0
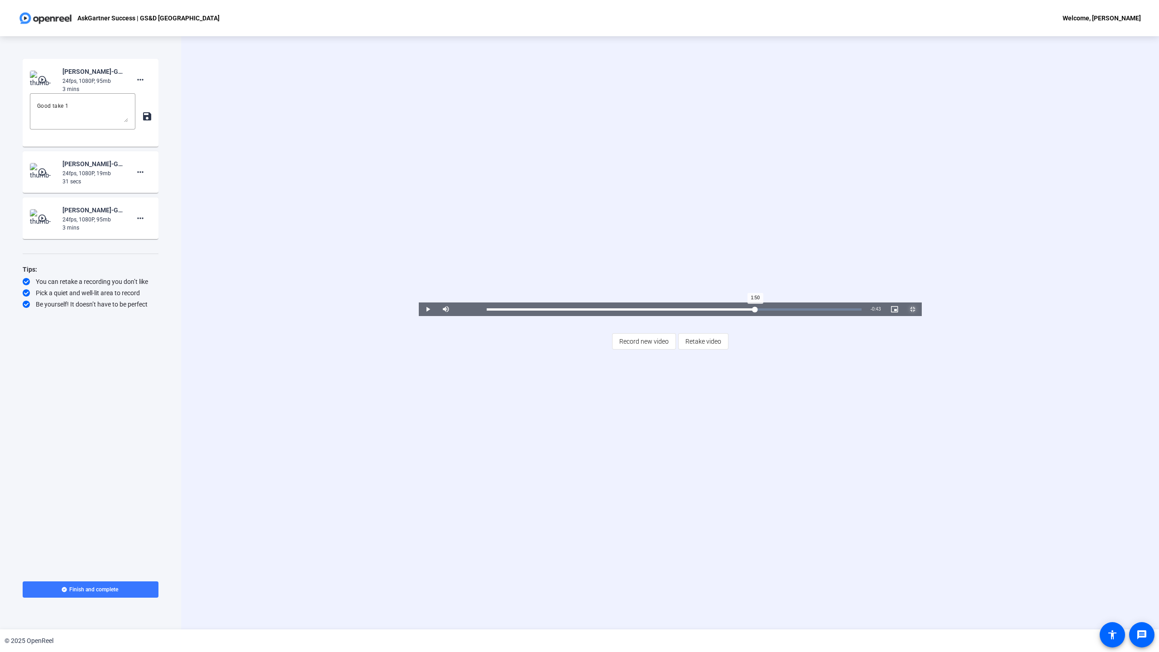
click at [796, 316] on div "Loaded : 100.00% 1:48 1:50" at bounding box center [674, 310] width 384 height 14
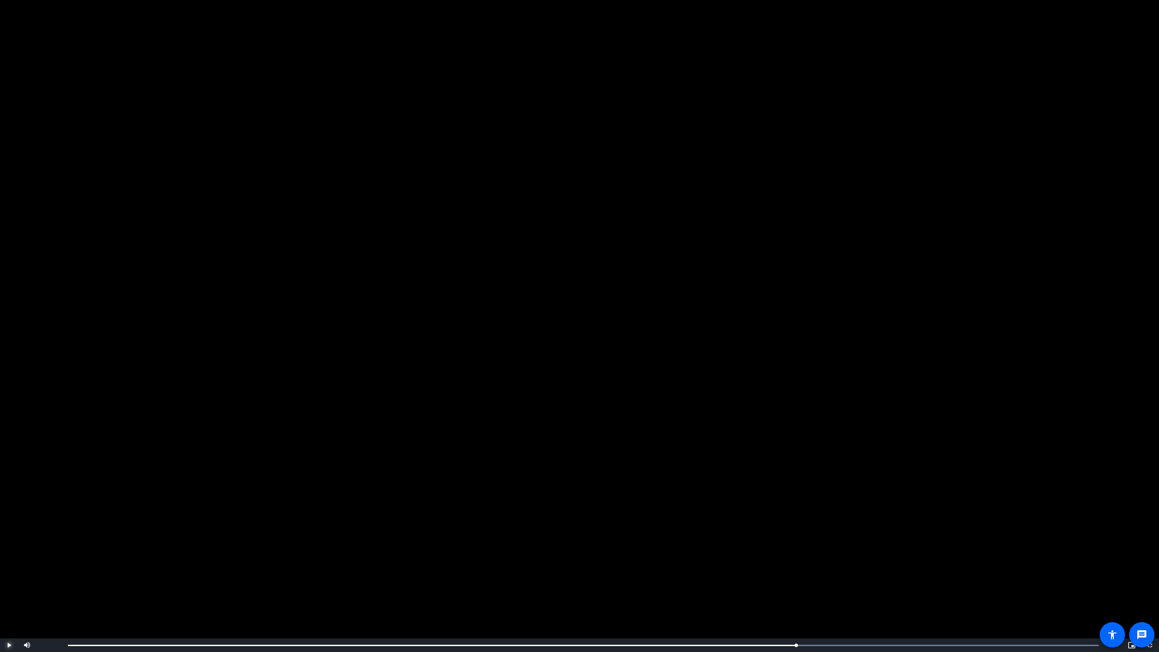
click at [9, 412] on span "Video Player" at bounding box center [9, 645] width 18 height 0
click at [804, 412] on div "1:50" at bounding box center [437, 645] width 738 height 2
click at [7, 412] on span "Video Player" at bounding box center [9, 645] width 18 height 0
click at [106, 412] on div "Loaded : 100.00% 0:05 0:05" at bounding box center [583, 645] width 1031 height 2
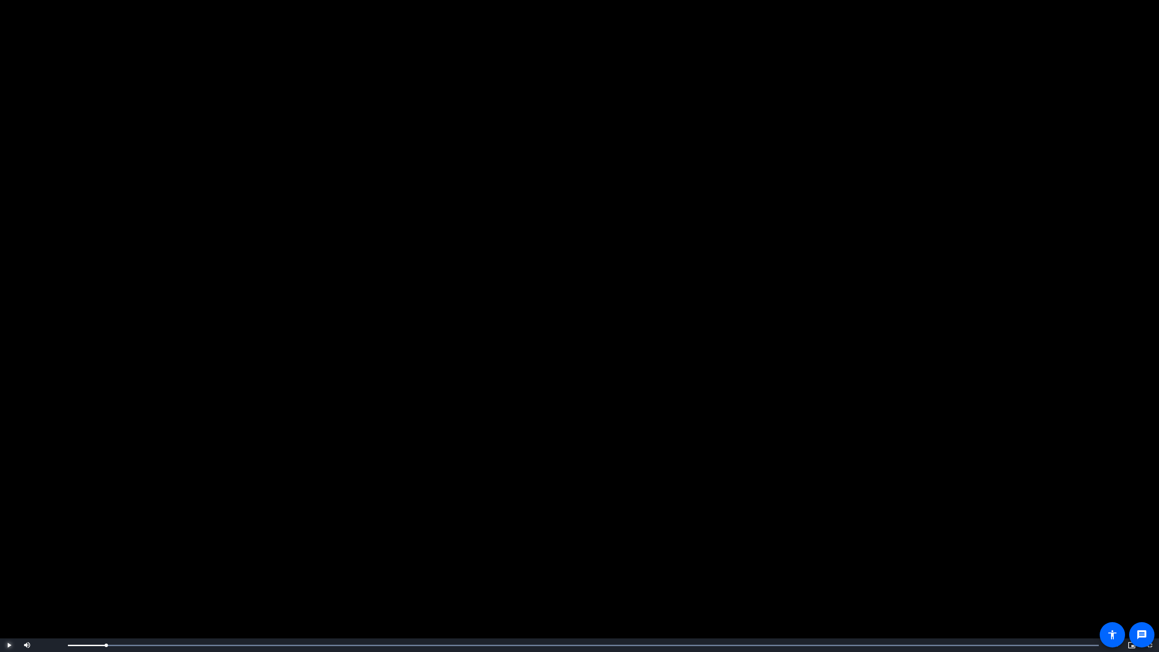
click at [9, 412] on span "Video Player" at bounding box center [9, 645] width 18 height 0
click at [316, 412] on div "Loaded : 100.00% 0:36 0:11" at bounding box center [583, 645] width 1031 height 2
click at [479, 412] on div "Loaded : 100.00% 1:01 0:39" at bounding box center [583, 646] width 1040 height 14
click at [575, 412] on div "Loaded : 100.00% 1:15 1:15" at bounding box center [583, 646] width 1040 height 14
click at [611, 300] on video "Video Player" at bounding box center [579, 326] width 1159 height 652
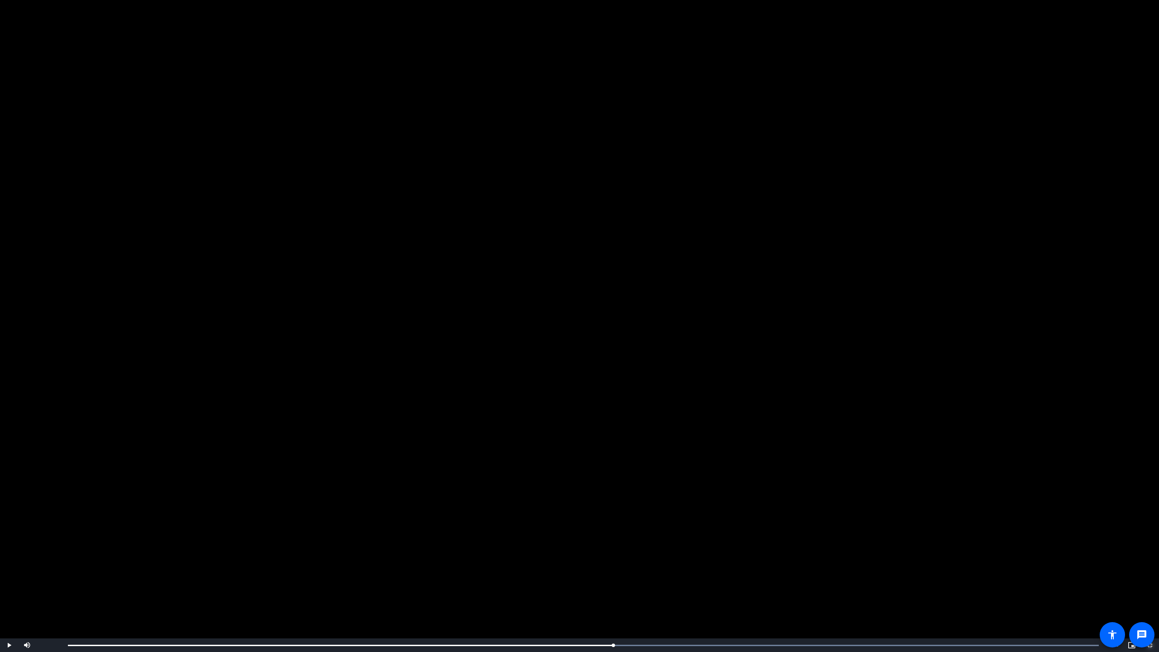
click at [869, 412] on span "Video Player" at bounding box center [1150, 645] width 18 height 0
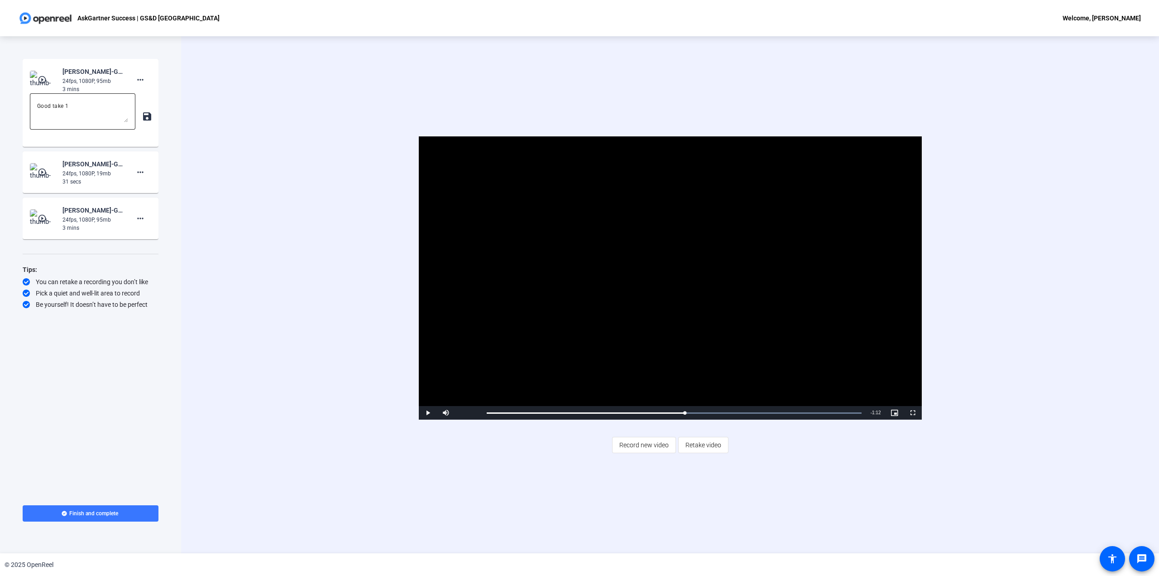
click at [101, 106] on textarea "Good take 1" at bounding box center [82, 112] width 91 height 22
click at [147, 102] on div "Good take 1 save" at bounding box center [90, 116] width 121 height 46
click at [91, 78] on div "24fps, 1080P, 95mb" at bounding box center [92, 81] width 61 height 8
click at [87, 104] on textarea "Good take 1" at bounding box center [82, 112] width 91 height 22
click at [49, 77] on img at bounding box center [43, 80] width 27 height 18
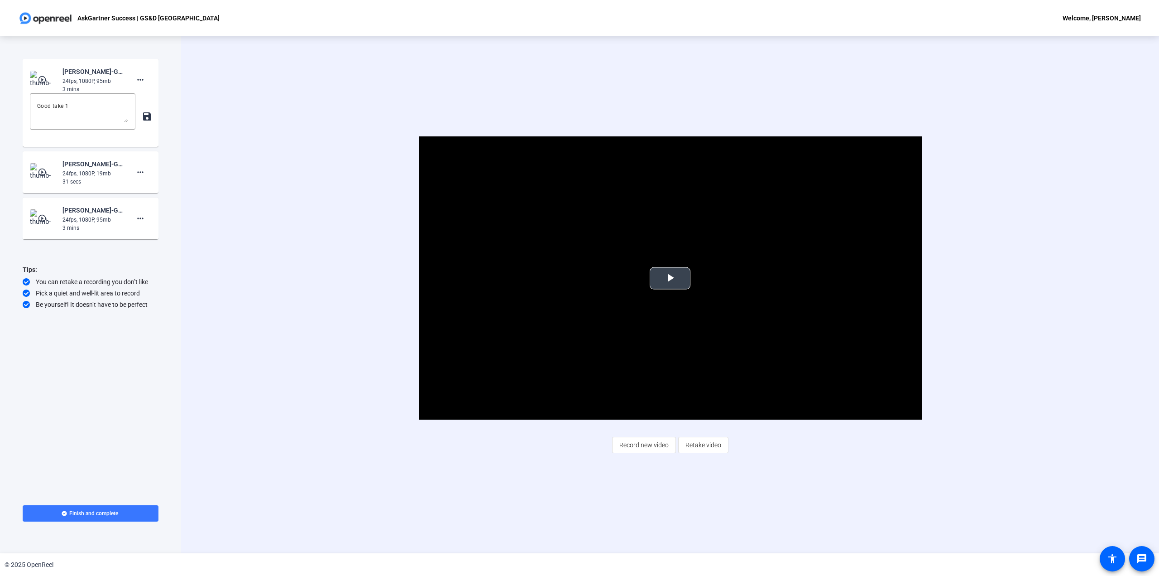
click at [670, 278] on span "Video Player" at bounding box center [670, 278] width 0 height 0
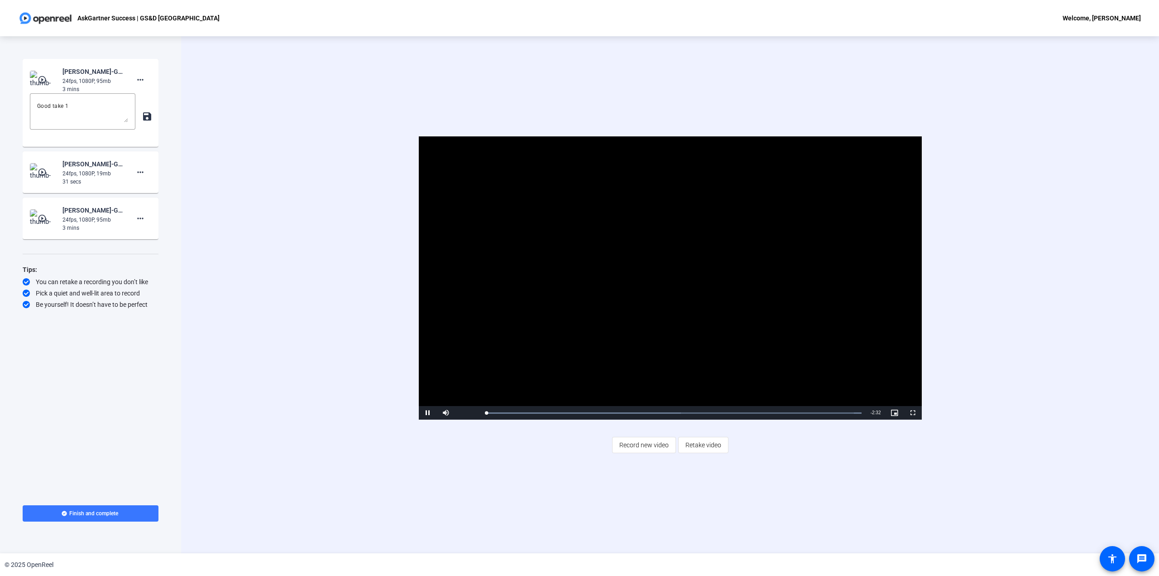
click at [647, 297] on video "Video Player" at bounding box center [670, 277] width 503 height 283
click at [515, 326] on video "Video Player" at bounding box center [670, 277] width 503 height 283
click at [595, 340] on video "Video Player" at bounding box center [670, 277] width 503 height 283
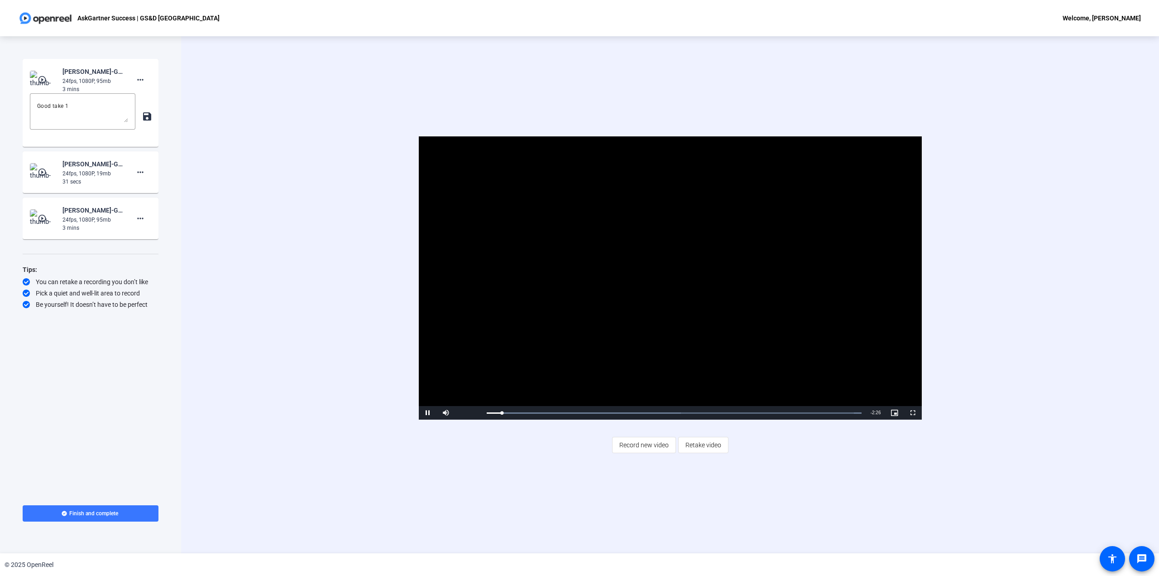
click at [595, 340] on video "Video Player" at bounding box center [670, 277] width 503 height 283
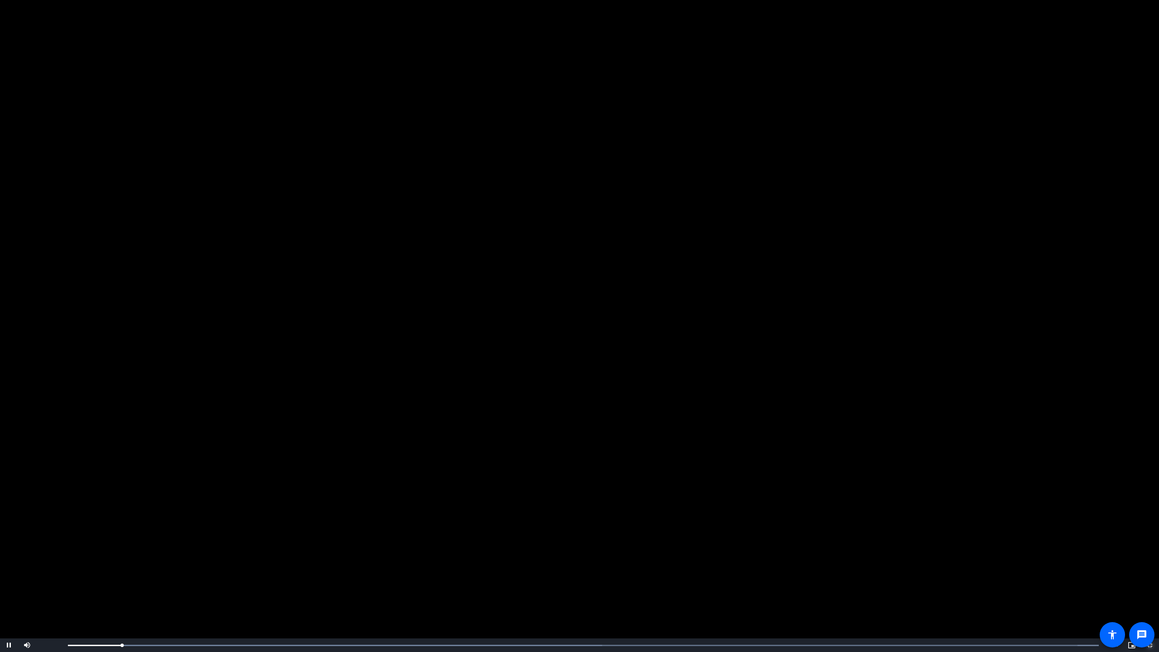
click at [869, 412] on span "Video Player" at bounding box center [1150, 645] width 18 height 0
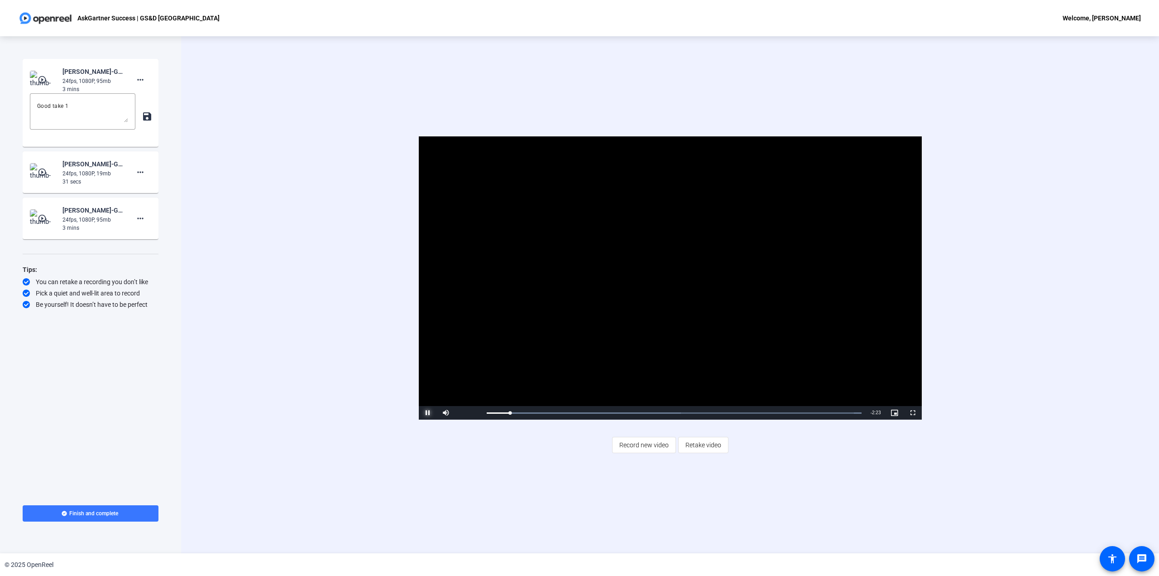
click at [426, 412] on span "Video Player" at bounding box center [428, 413] width 18 height 0
click at [37, 80] on img at bounding box center [43, 80] width 27 height 18
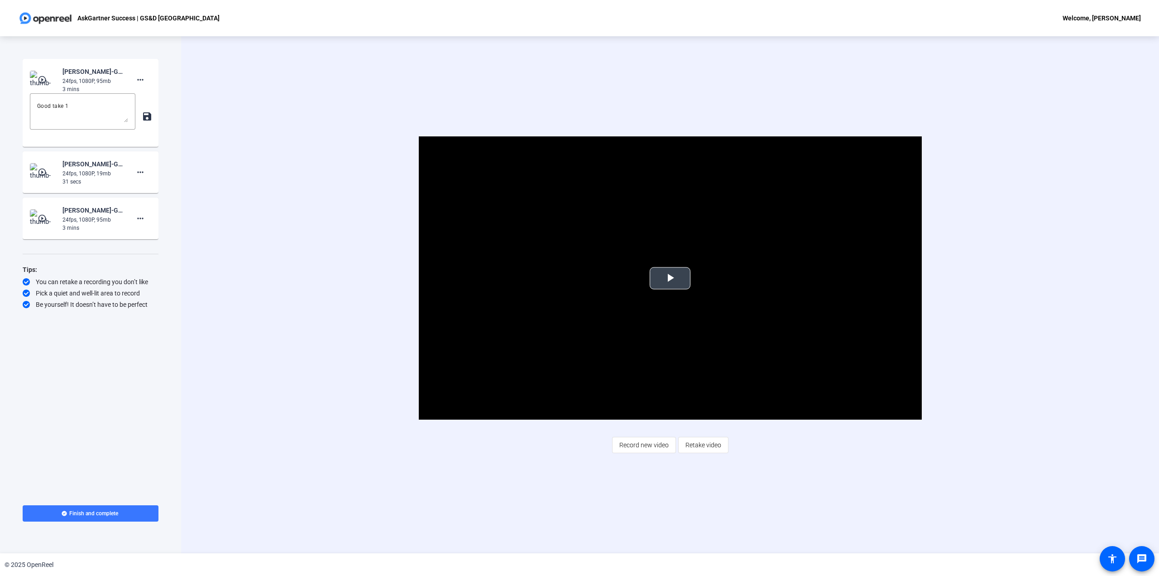
click at [640, 253] on video "Video Player" at bounding box center [670, 277] width 503 height 283
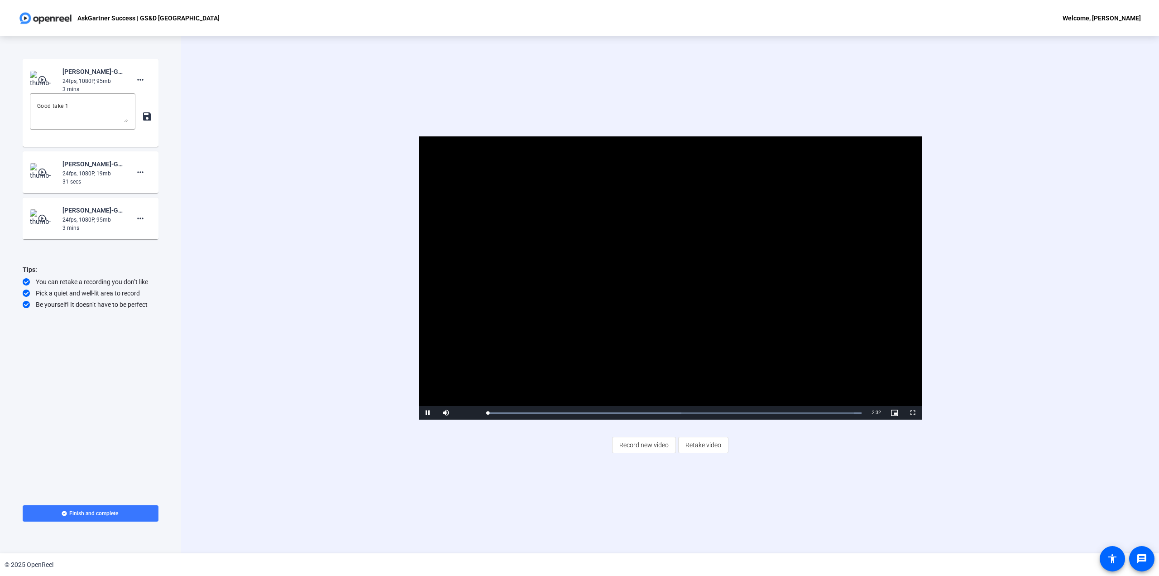
click at [638, 261] on video "Video Player" at bounding box center [670, 277] width 503 height 283
click at [46, 169] on mat-icon "play_circle_outline" at bounding box center [43, 172] width 11 height 9
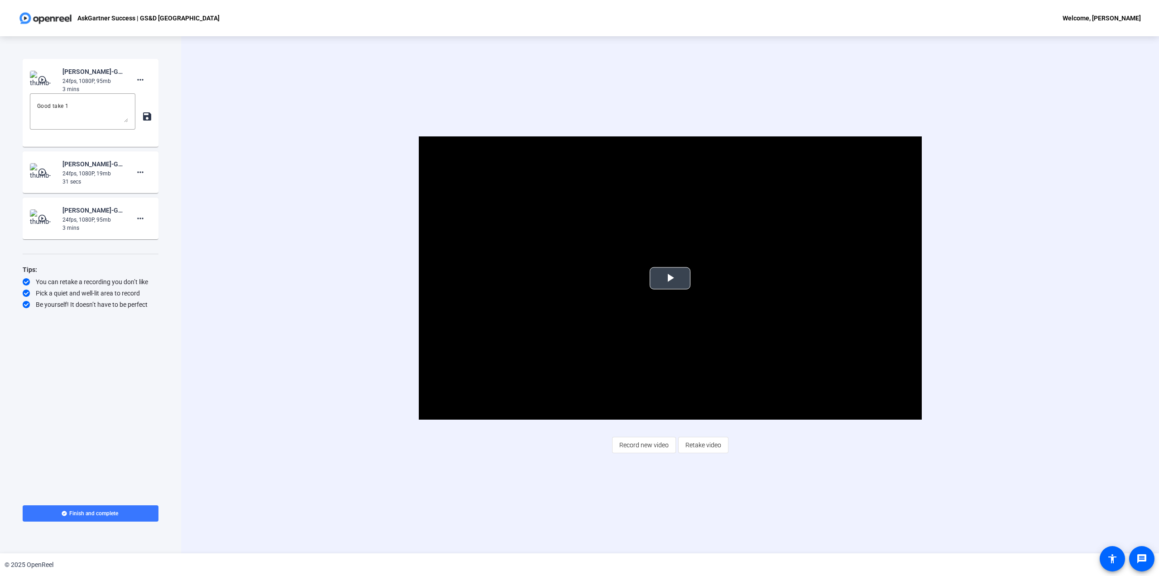
click at [639, 294] on video "Video Player" at bounding box center [670, 277] width 503 height 283
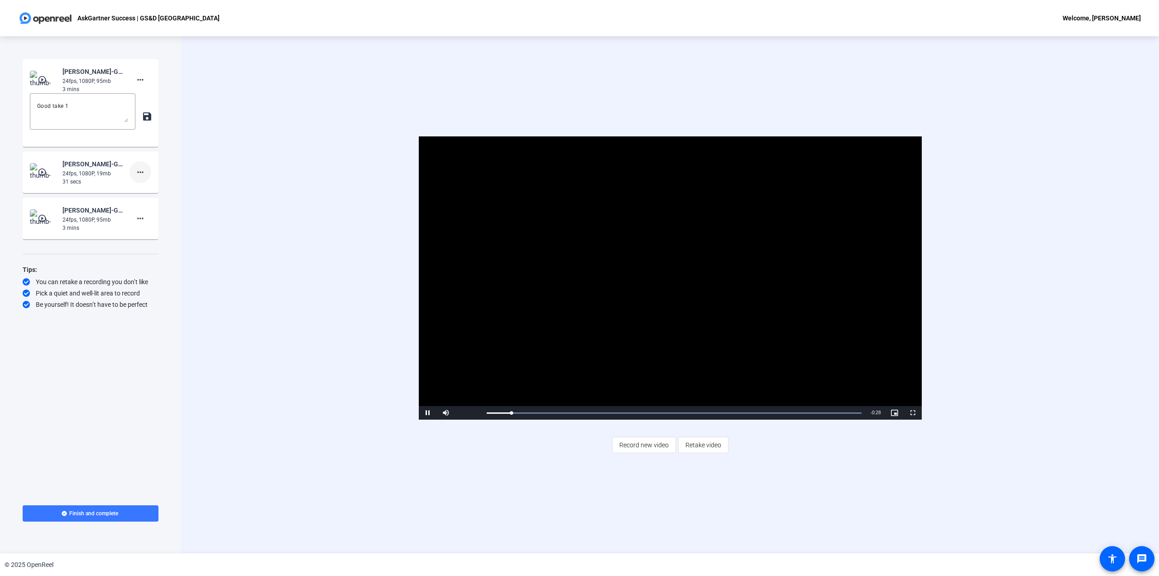
click at [139, 175] on mat-icon "more_horiz" at bounding box center [140, 172] width 11 height 11
click at [154, 191] on span "Delete clip" at bounding box center [155, 191] width 36 height 11
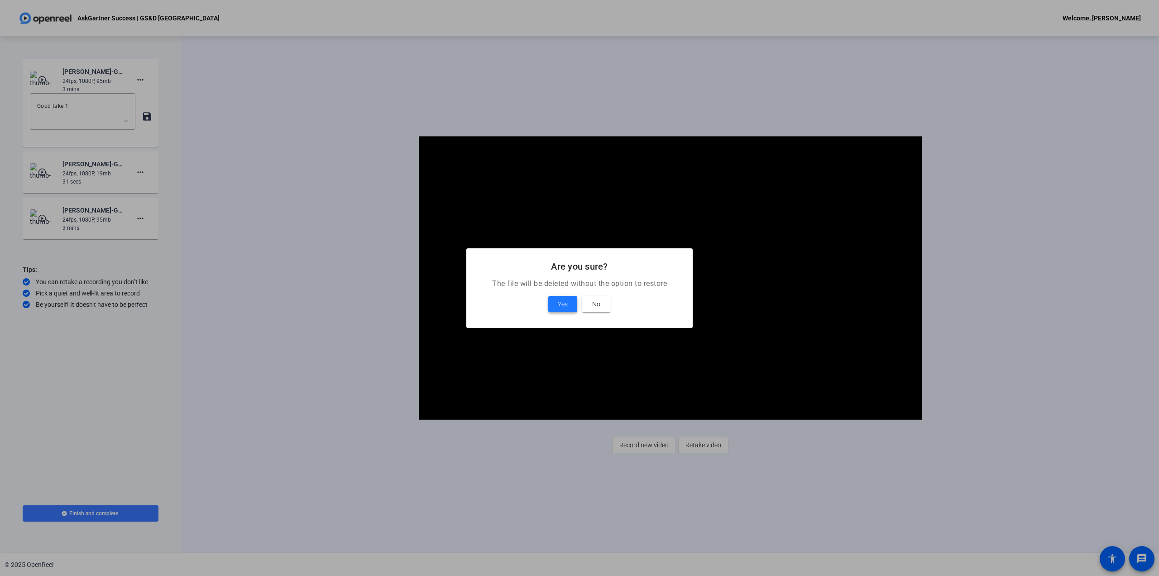
click at [562, 297] on span at bounding box center [562, 304] width 29 height 22
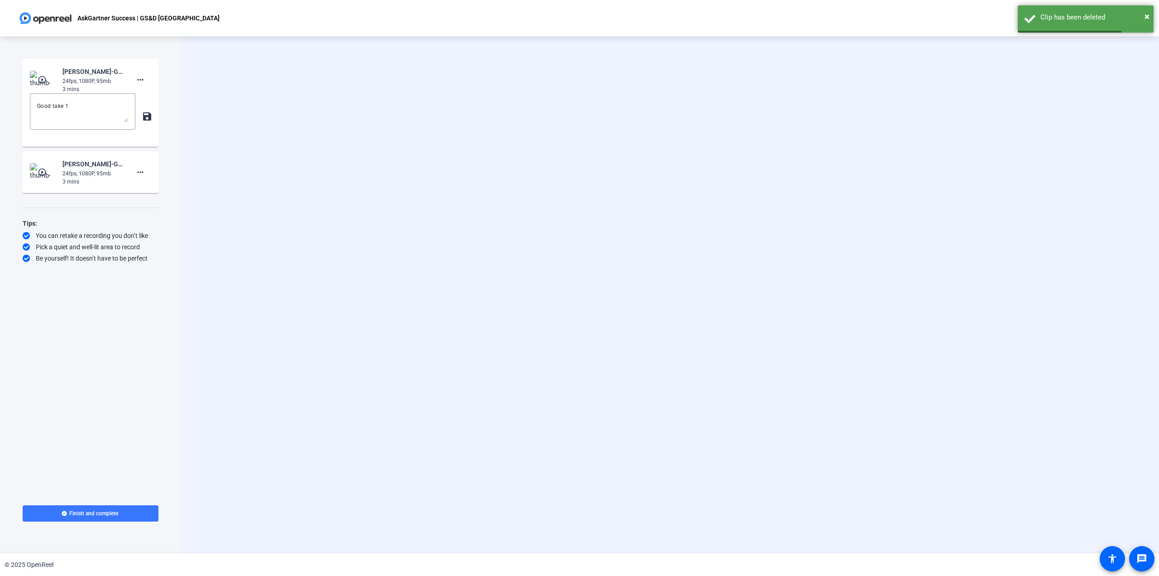
click at [94, 173] on div "24fps, 1080P, 95mb" at bounding box center [92, 173] width 61 height 8
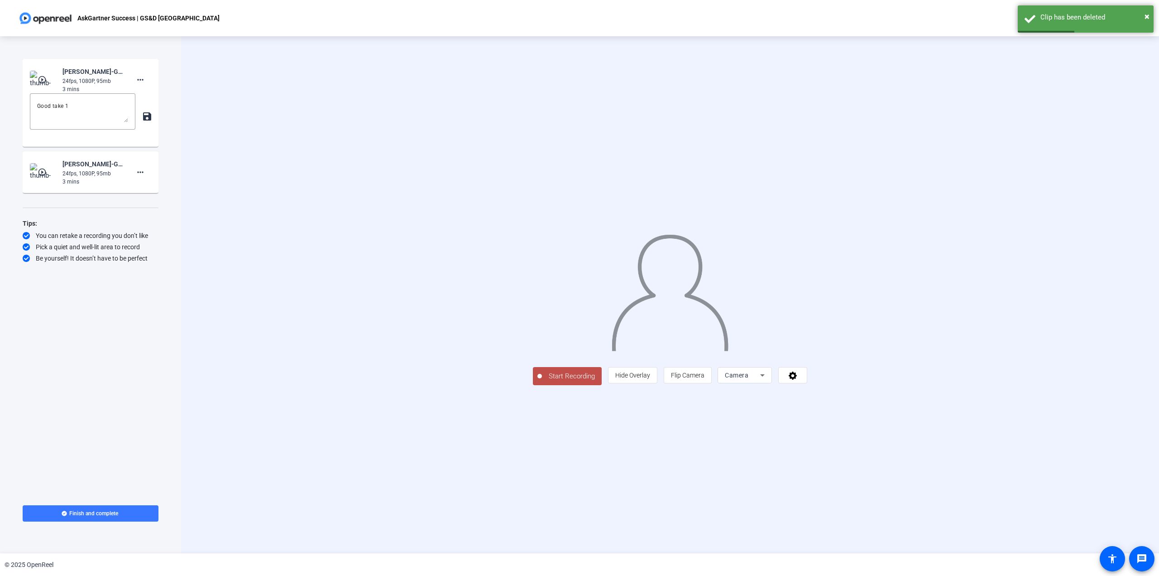
click at [36, 173] on img at bounding box center [43, 172] width 27 height 18
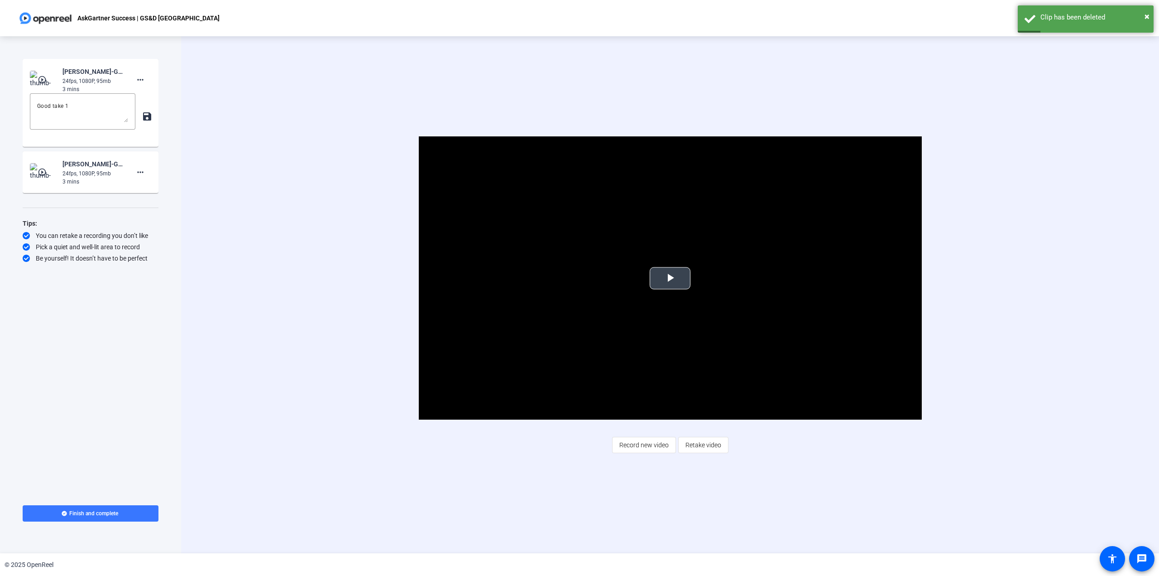
click at [670, 278] on span "Video Player" at bounding box center [670, 278] width 0 height 0
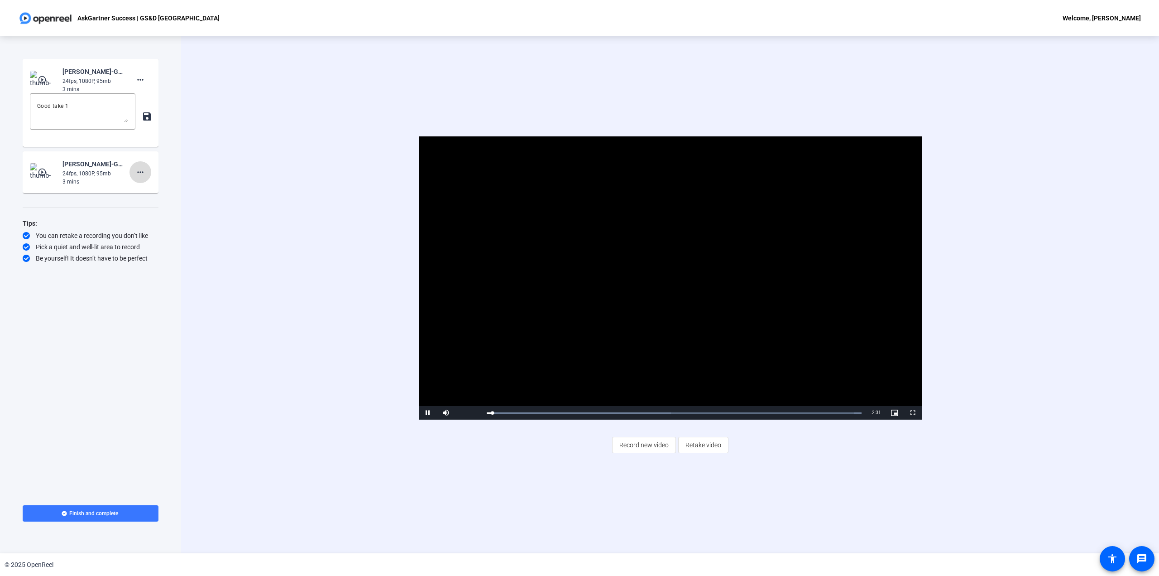
click at [143, 173] on mat-icon "more_horiz" at bounding box center [140, 172] width 11 height 11
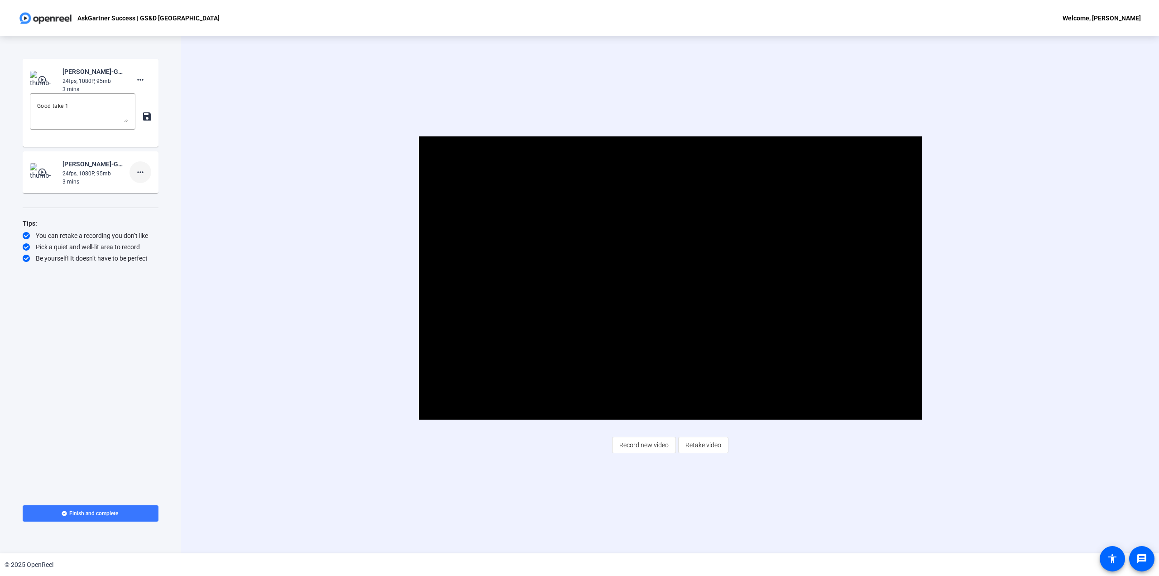
click at [143, 173] on mat-icon "more_horiz" at bounding box center [140, 172] width 11 height 11
click at [146, 214] on span "Show Notes" at bounding box center [155, 213] width 36 height 11
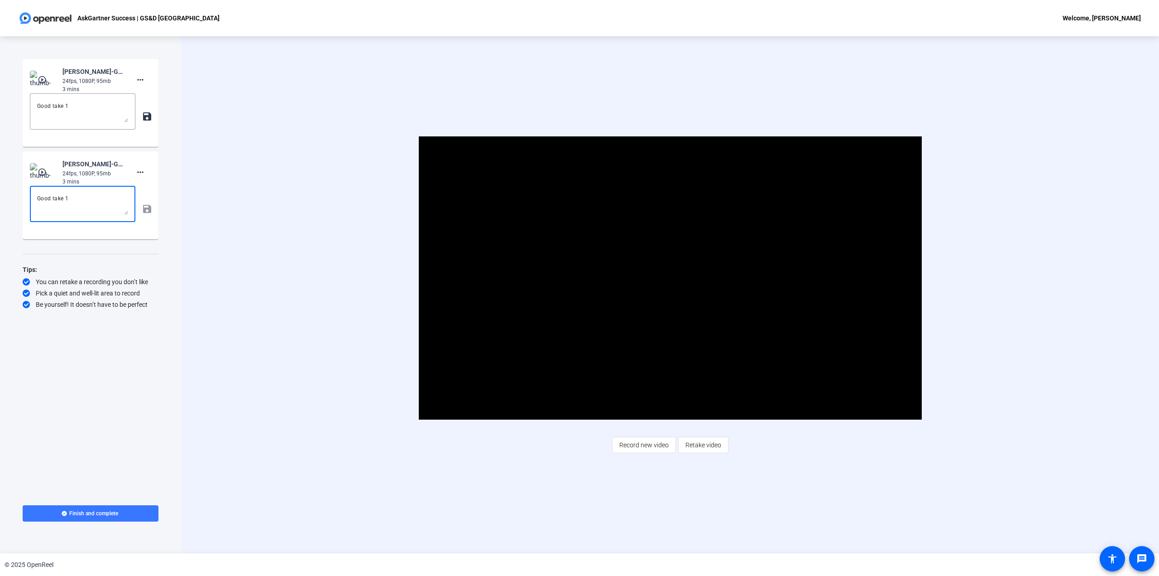
click at [111, 207] on textarea "Good take 1" at bounding box center [82, 204] width 91 height 22
drag, startPoint x: 102, startPoint y: 201, endPoint x: 5, endPoint y: 181, distance: 99.0
click at [5, 181] on div "Start Recording play_circle_outline [PERSON_NAME]-GS-D Q325 Town Hall-[GEOGRAPH…" at bounding box center [90, 294] width 181 height 517
drag, startPoint x: 84, startPoint y: 205, endPoint x: 75, endPoint y: 202, distance: 9.5
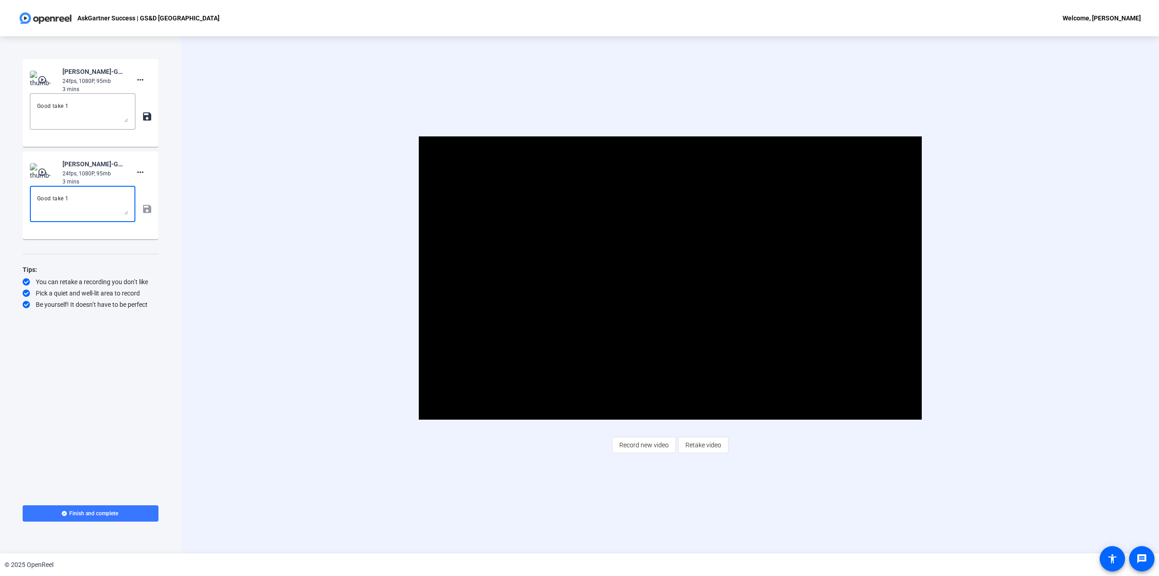
click at [84, 205] on textarea "Good take 1" at bounding box center [82, 204] width 91 height 22
drag, startPoint x: 72, startPoint y: 197, endPoint x: 22, endPoint y: 197, distance: 49.8
click at [22, 197] on div "Start Recording play_circle_outline [PERSON_NAME]-GS-D Q325 Town Hall-[GEOGRAPH…" at bounding box center [90, 294] width 181 height 517
drag, startPoint x: 96, startPoint y: 102, endPoint x: 13, endPoint y: 94, distance: 84.1
click at [13, 94] on div "Start Recording play_circle_outline [PERSON_NAME]-GS-D Q325 Town Hall-[GEOGRAPH…" at bounding box center [90, 294] width 181 height 517
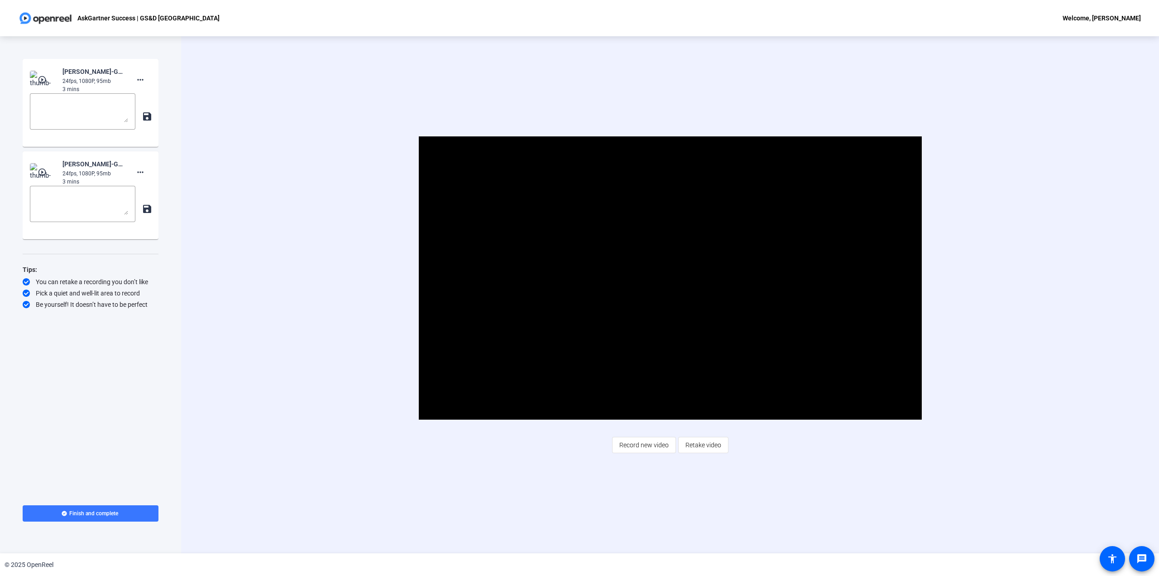
click at [242, 151] on div "Video Player is loading. Play Video Pause Mute Current Time 0:12 / Duration 2:3…" at bounding box center [670, 294] width 978 height 517
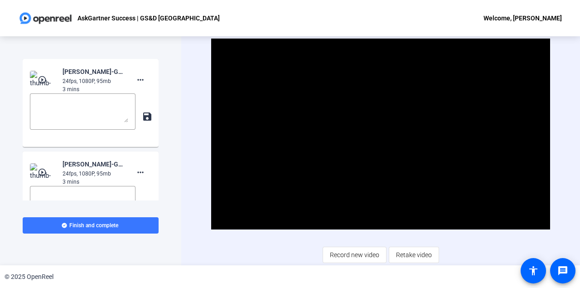
drag, startPoint x: 832, startPoint y: 2, endPoint x: 200, endPoint y: 144, distance: 647.4
click at [200, 144] on div "Video Player is loading. Play Video Pause Mute Current Time 0:18 / Duration 2:3…" at bounding box center [380, 150] width 399 height 229
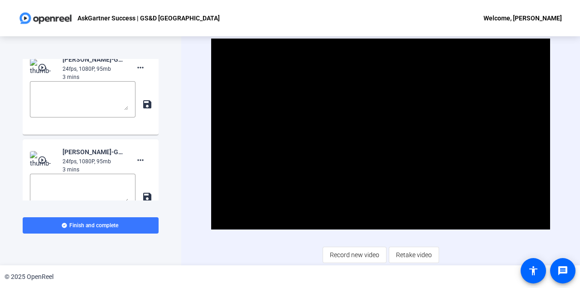
scroll to position [23, 0]
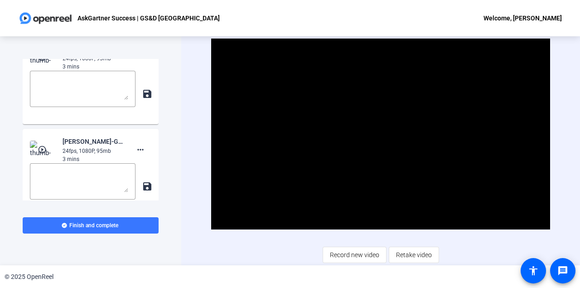
click at [304, 145] on video "Video Player" at bounding box center [380, 133] width 339 height 191
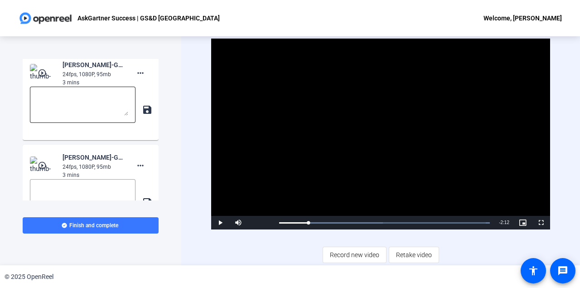
scroll to position [0, 0]
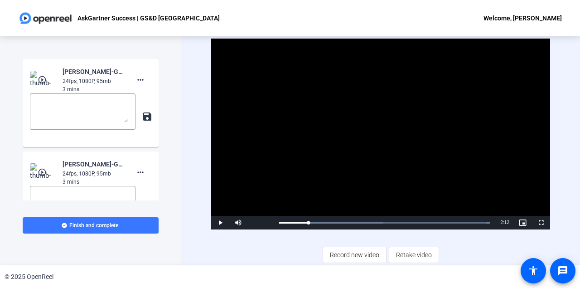
click at [44, 82] on mat-icon "play_circle_outline" at bounding box center [43, 79] width 11 height 9
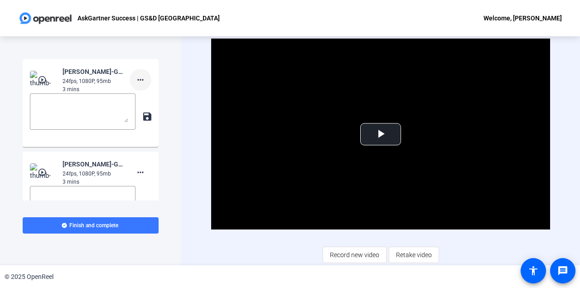
click at [143, 82] on mat-icon "more_horiz" at bounding box center [140, 79] width 11 height 11
click at [146, 98] on span "Delete clip" at bounding box center [153, 98] width 36 height 11
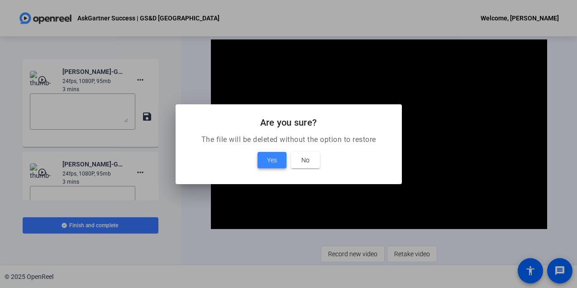
click at [263, 154] on span at bounding box center [272, 160] width 29 height 22
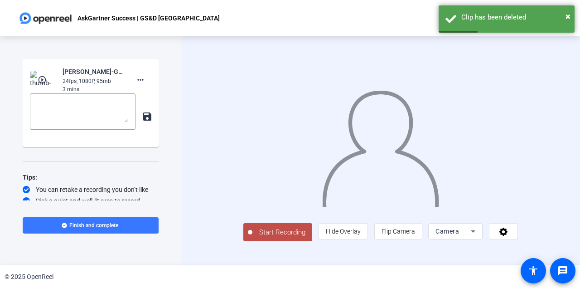
click at [45, 82] on mat-icon "play_circle_outline" at bounding box center [43, 79] width 11 height 9
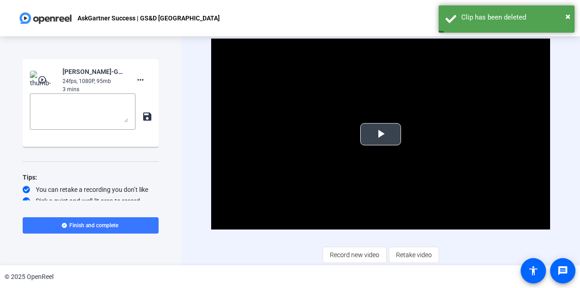
click at [363, 146] on video "Video Player" at bounding box center [380, 133] width 339 height 191
drag, startPoint x: 363, startPoint y: 146, endPoint x: 363, endPoint y: 174, distance: 27.6
click at [363, 146] on video "Video Player" at bounding box center [380, 133] width 339 height 191
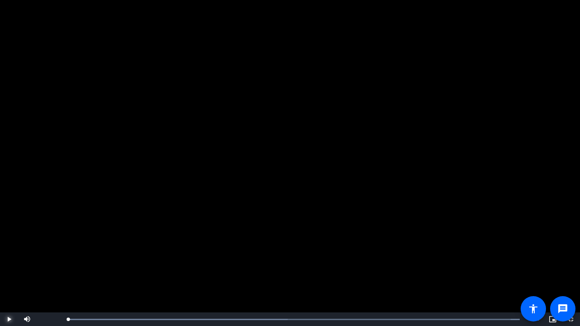
click at [14, 319] on span "Video Player" at bounding box center [9, 319] width 18 height 0
click at [7, 319] on span "Video Player" at bounding box center [9, 319] width 18 height 0
click at [11, 319] on span "Video Player" at bounding box center [9, 319] width 18 height 0
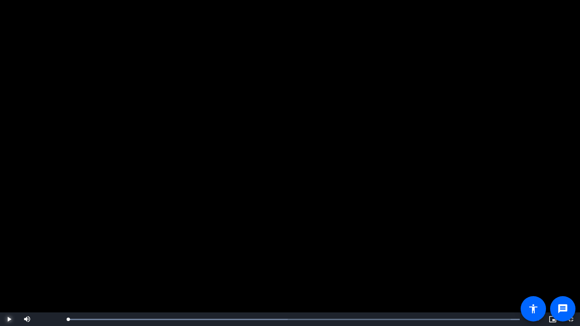
click at [11, 319] on span "Video Player" at bounding box center [9, 319] width 18 height 0
click at [10, 319] on span "Video Player" at bounding box center [9, 319] width 18 height 0
click at [235, 189] on video "Video Player" at bounding box center [290, 163] width 580 height 326
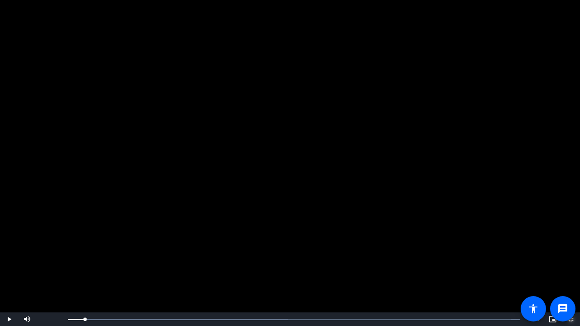
click at [574, 319] on span "Video Player" at bounding box center [571, 319] width 18 height 0
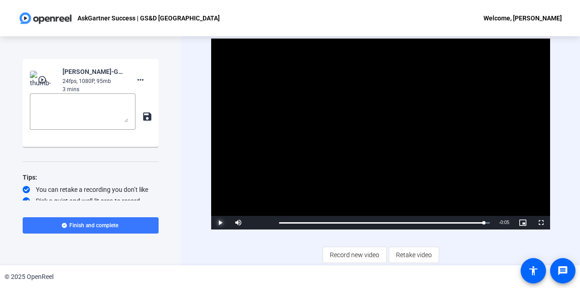
click at [218, 222] on span "Video Player" at bounding box center [220, 222] width 18 height 0
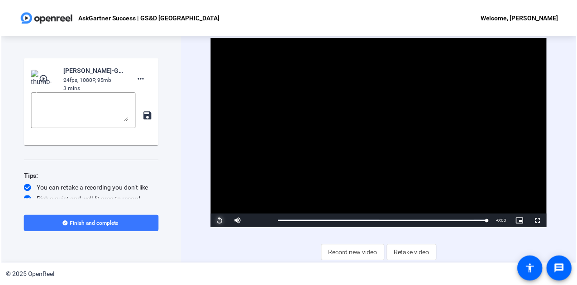
scroll to position [16, 0]
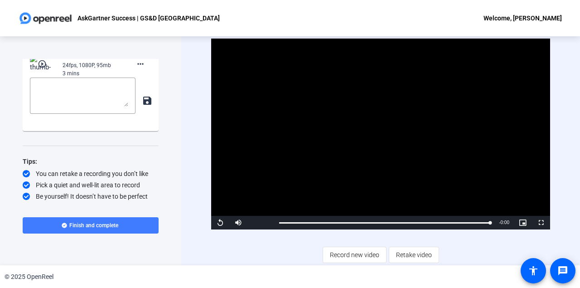
click at [102, 226] on span "Finish and complete" at bounding box center [93, 224] width 49 height 7
